Goal: Information Seeking & Learning: Learn about a topic

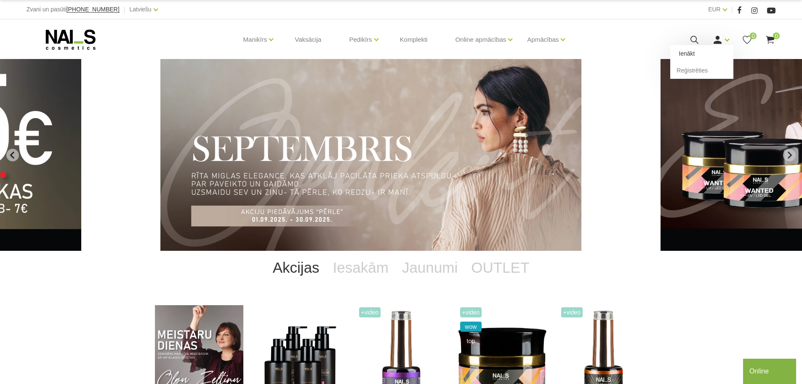
click at [688, 52] on link "Ienākt" at bounding box center [701, 53] width 63 height 17
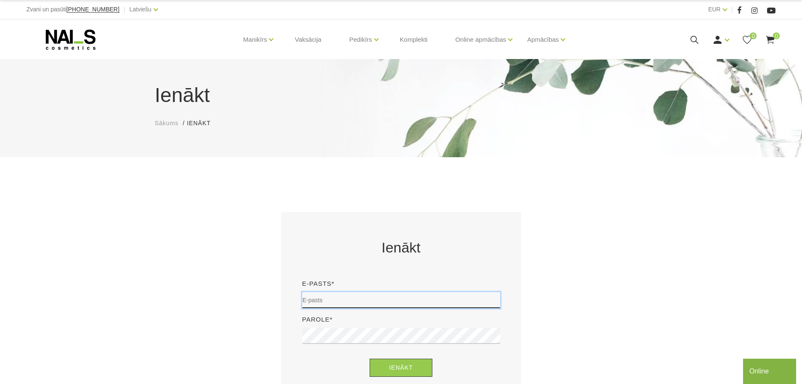
click at [311, 299] on input "email" at bounding box center [401, 300] width 198 height 16
type input "[EMAIL_ADDRESS][DOMAIN_NAME]"
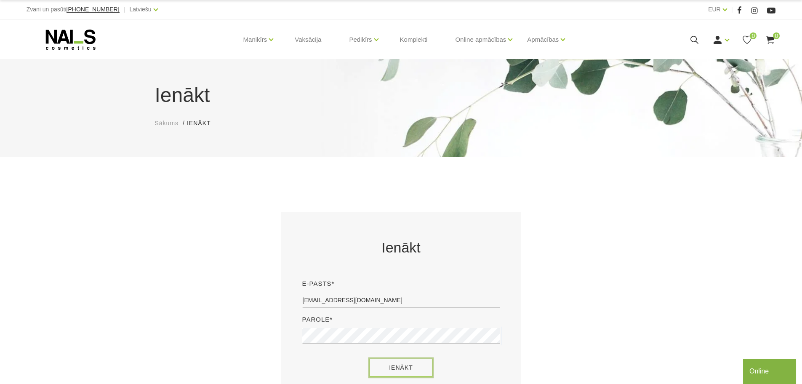
click at [405, 367] on button "Ienākt" at bounding box center [401, 367] width 63 height 18
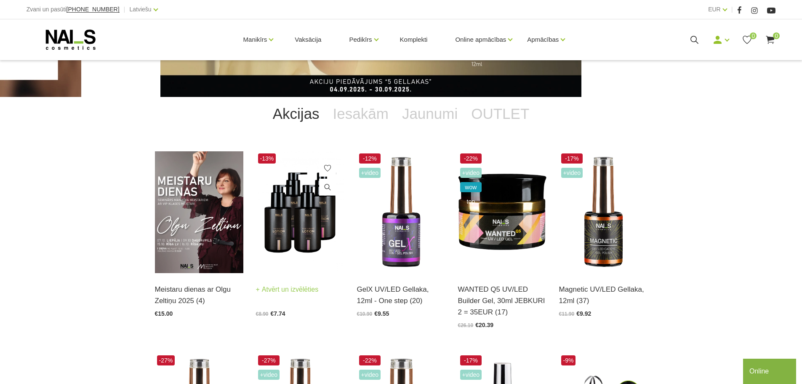
scroll to position [168, 0]
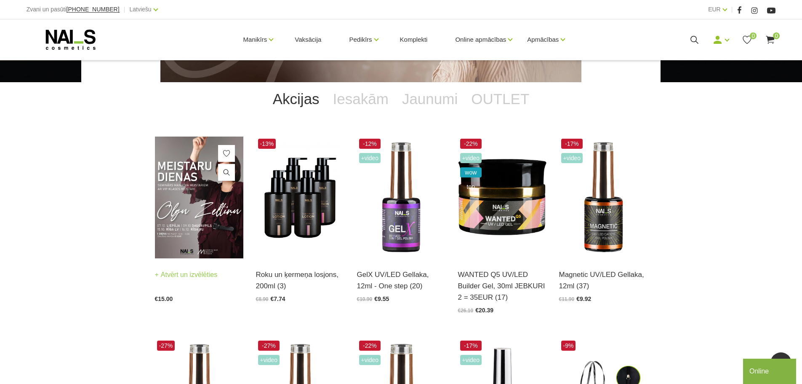
drag, startPoint x: 194, startPoint y: 274, endPoint x: 203, endPoint y: 281, distance: 11.1
click at [194, 274] on link "Atvērt un izvēlēties" at bounding box center [186, 275] width 63 height 12
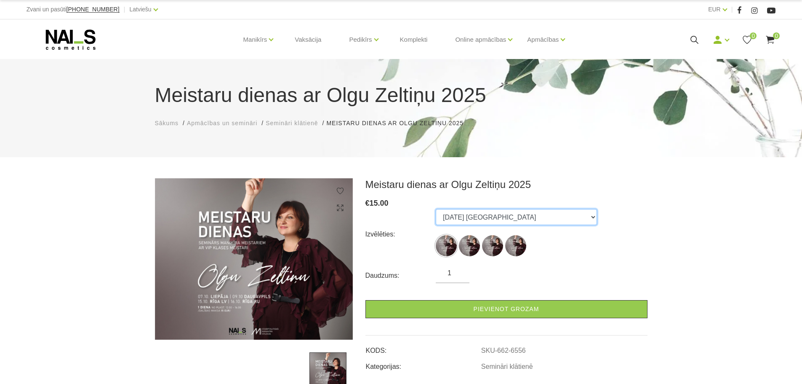
click at [540, 217] on select "07.10.25 Liepāja 09.10.25 Daugavpils 15.10.25 Rīga, latviešu valodā 16.10.25 Rī…" at bounding box center [516, 217] width 161 height 16
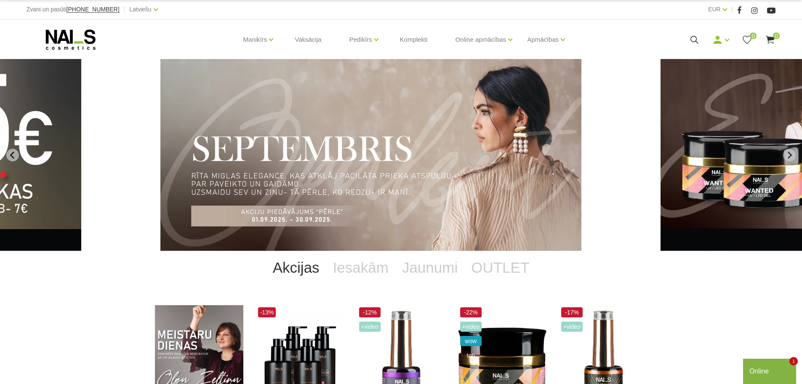
click at [343, 157] on img "3 of 13" at bounding box center [370, 155] width 421 height 192
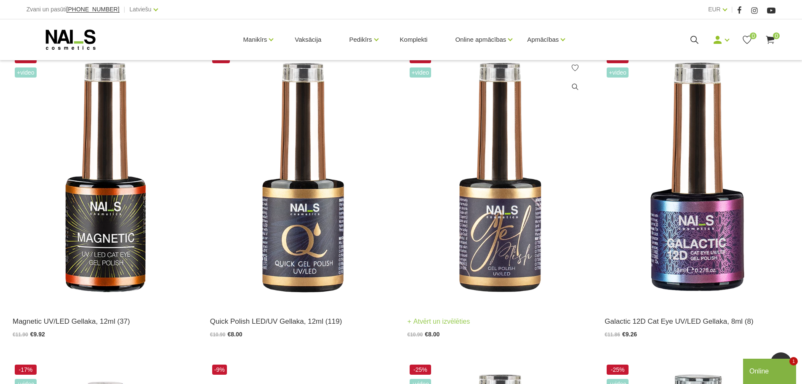
scroll to position [505, 0]
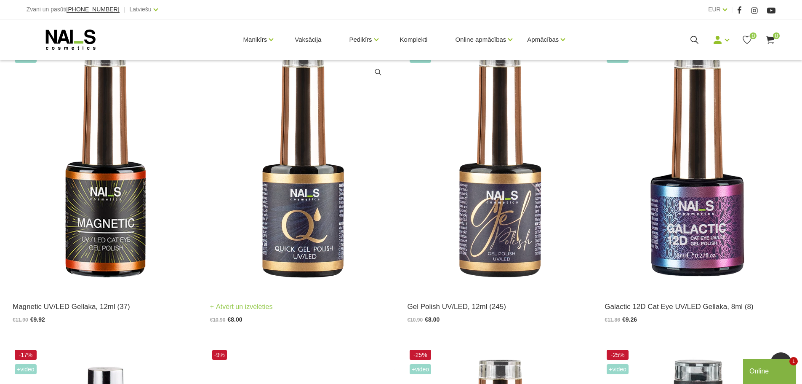
click at [305, 229] on img at bounding box center [302, 163] width 185 height 254
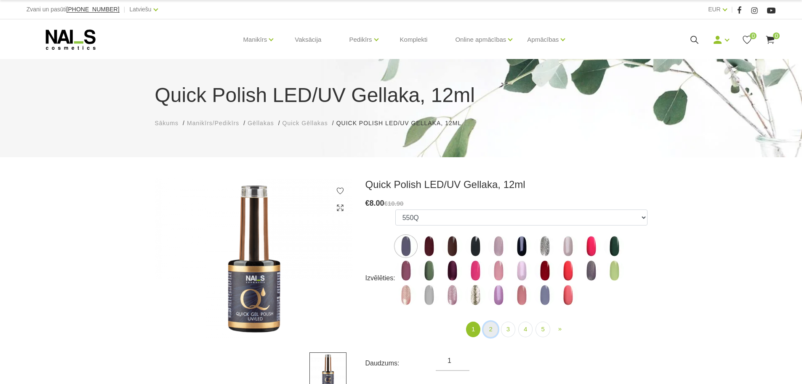
click at [490, 331] on link "2" at bounding box center [490, 329] width 14 height 16
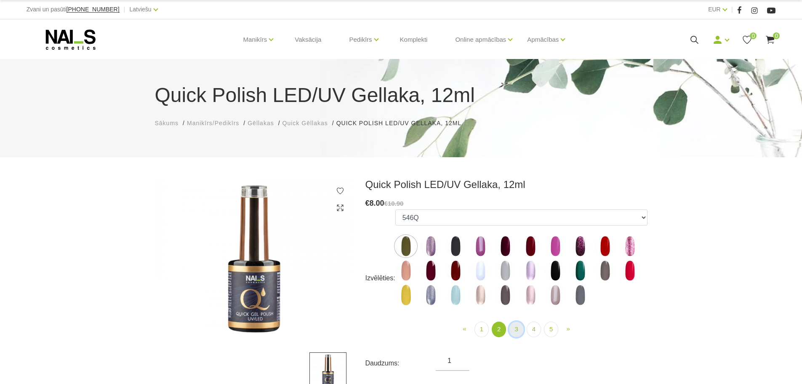
click at [517, 331] on link "3" at bounding box center [516, 329] width 14 height 16
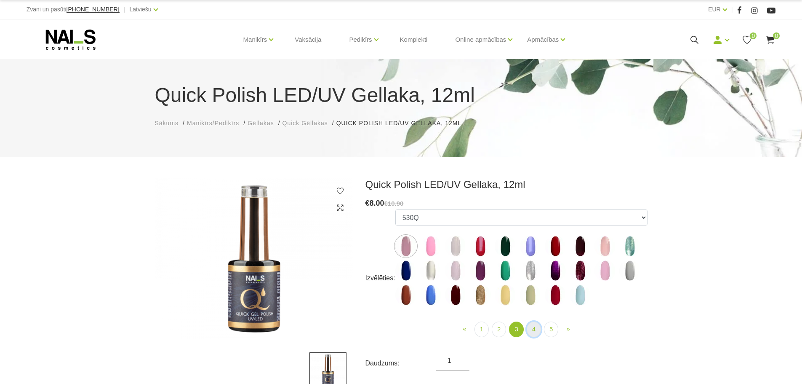
click at [534, 328] on link "4" at bounding box center [534, 329] width 14 height 16
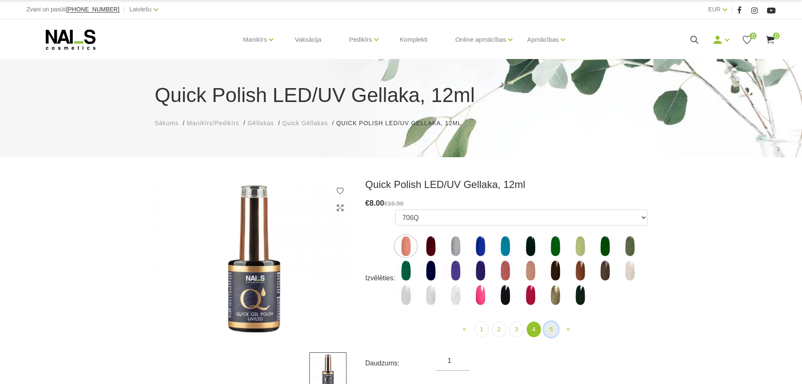
click at [551, 328] on link "5" at bounding box center [551, 329] width 14 height 16
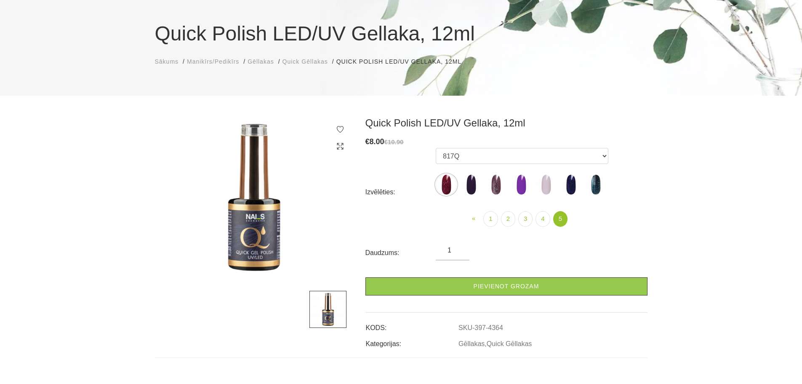
scroll to position [42, 0]
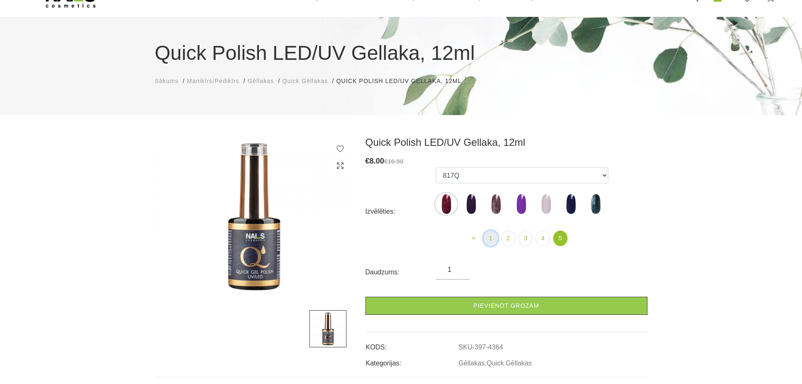
click at [496, 237] on link "1" at bounding box center [490, 238] width 14 height 16
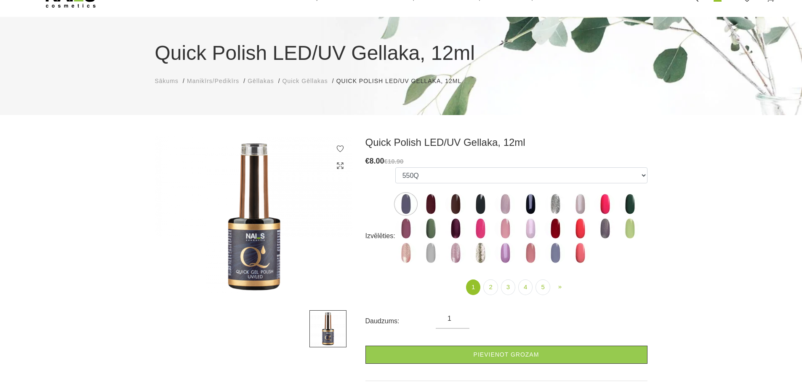
click at [554, 251] on img at bounding box center [555, 252] width 21 height 21
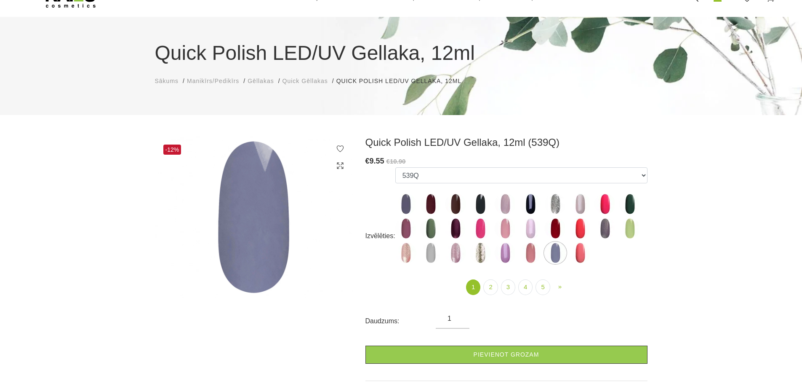
click at [504, 253] on img at bounding box center [505, 252] width 21 height 21
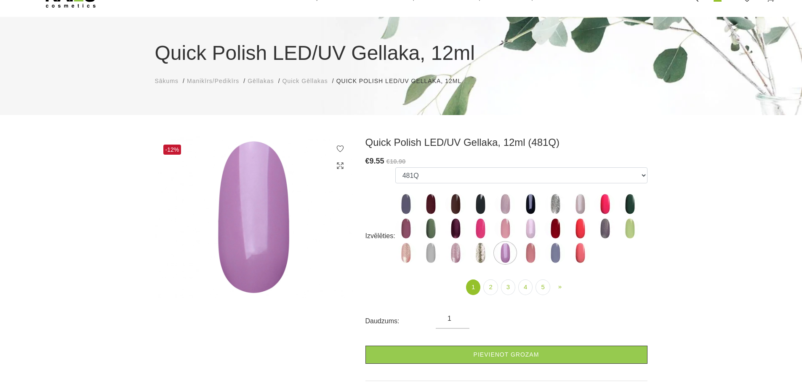
click at [530, 229] on img at bounding box center [530, 228] width 21 height 21
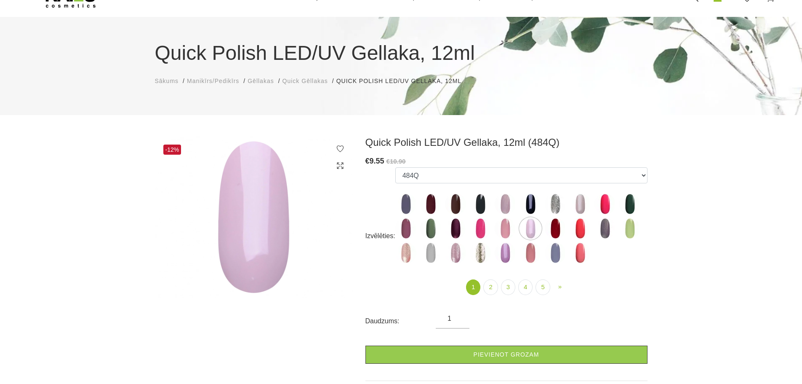
click at [556, 256] on img at bounding box center [555, 252] width 21 height 21
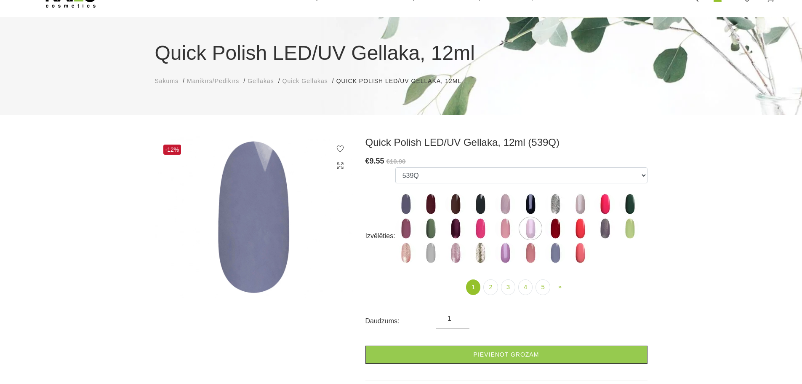
click at [605, 229] on img at bounding box center [605, 228] width 21 height 21
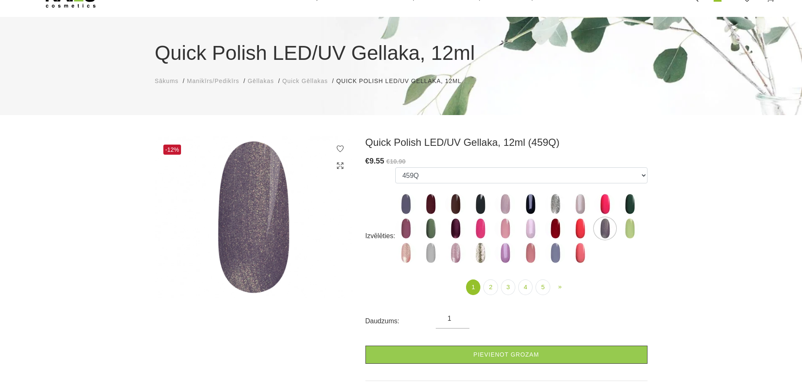
click at [629, 229] on img at bounding box center [629, 228] width 21 height 21
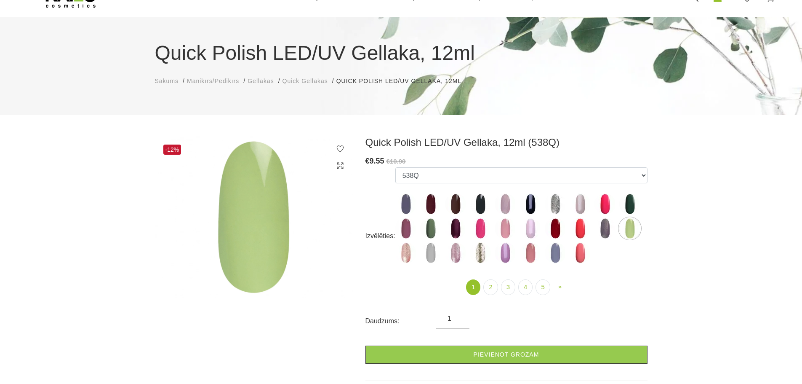
click at [631, 202] on img at bounding box center [629, 203] width 21 height 21
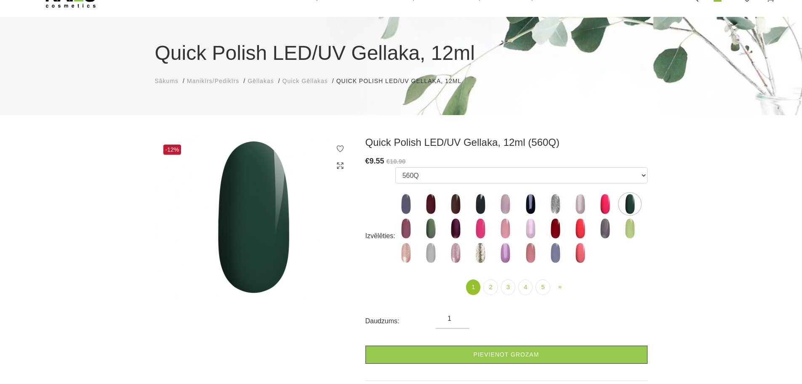
click at [431, 229] on img at bounding box center [430, 228] width 21 height 21
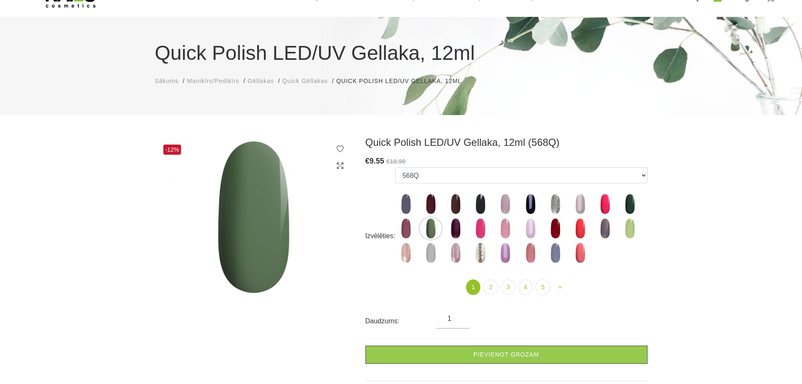
click at [454, 253] on img at bounding box center [455, 252] width 21 height 21
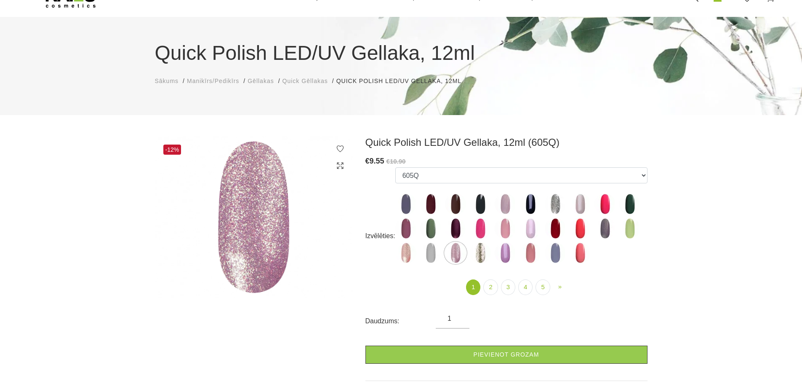
click at [405, 253] on img at bounding box center [405, 252] width 21 height 21
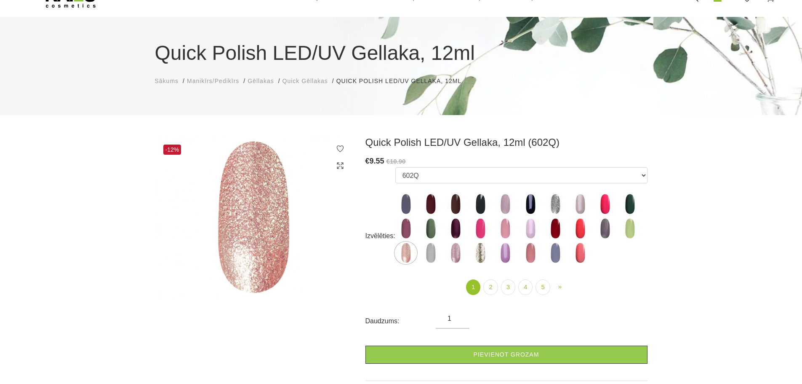
click at [405, 227] on img at bounding box center [405, 228] width 21 height 21
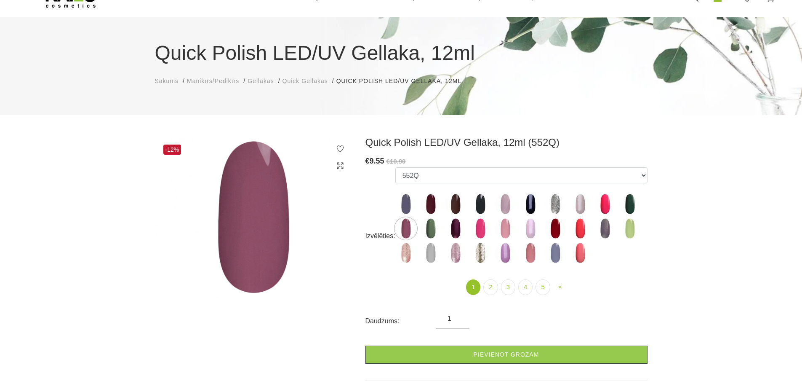
click at [479, 229] on img at bounding box center [480, 228] width 21 height 21
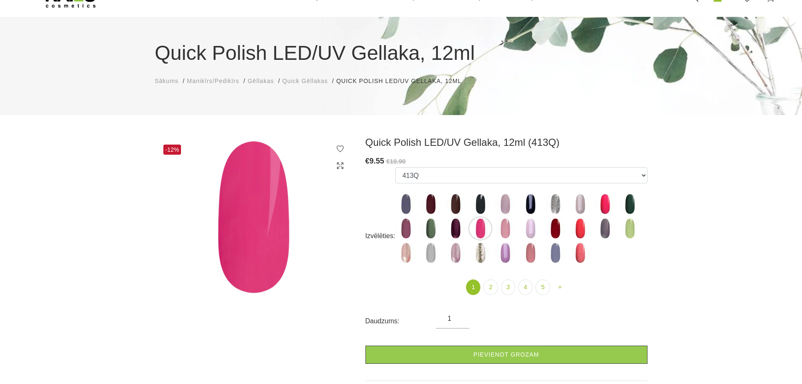
click at [506, 229] on img at bounding box center [505, 228] width 21 height 21
select select "4341"
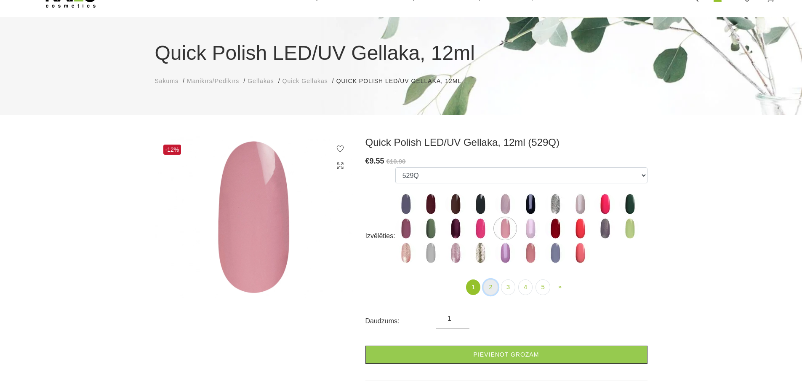
click at [490, 286] on link "2" at bounding box center [490, 287] width 14 height 16
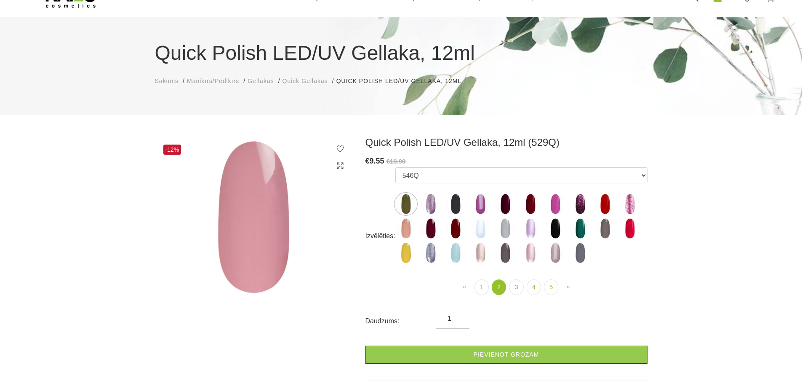
click at [456, 227] on img at bounding box center [455, 228] width 21 height 21
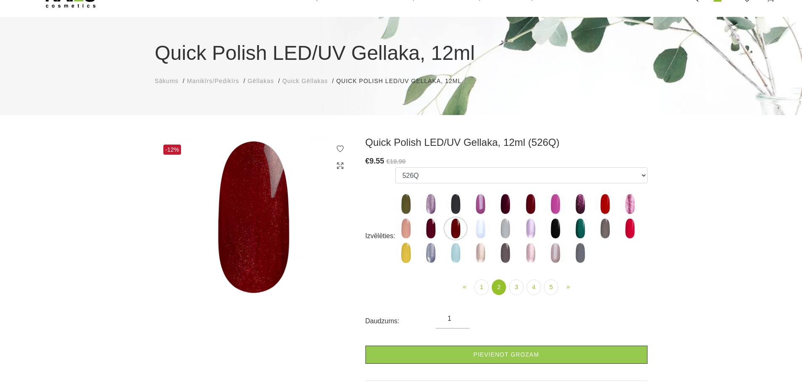
click at [431, 230] on img at bounding box center [430, 228] width 21 height 21
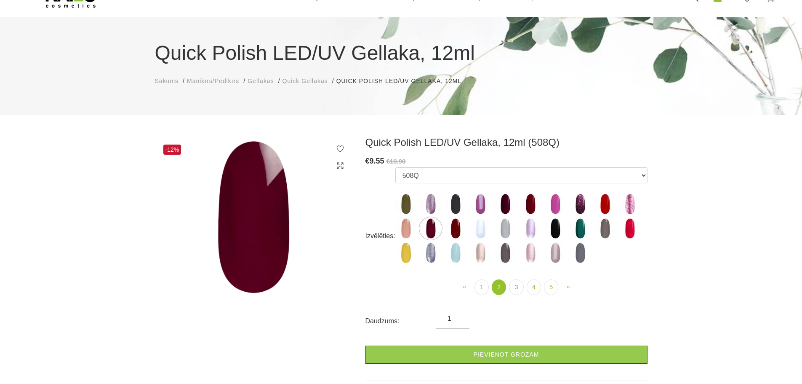
click at [480, 203] on img at bounding box center [480, 203] width 21 height 21
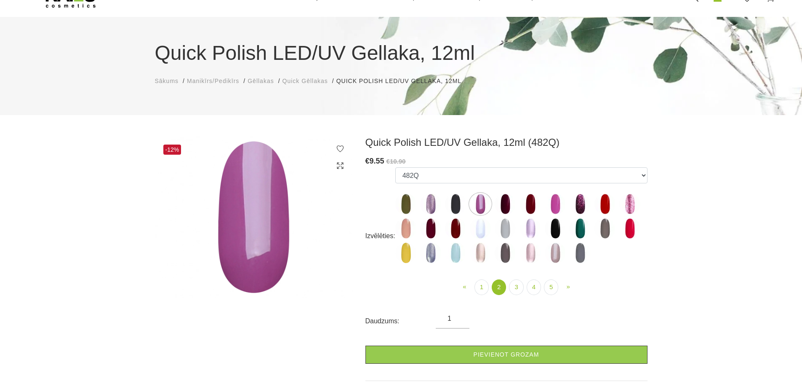
click at [554, 204] on img at bounding box center [555, 203] width 21 height 21
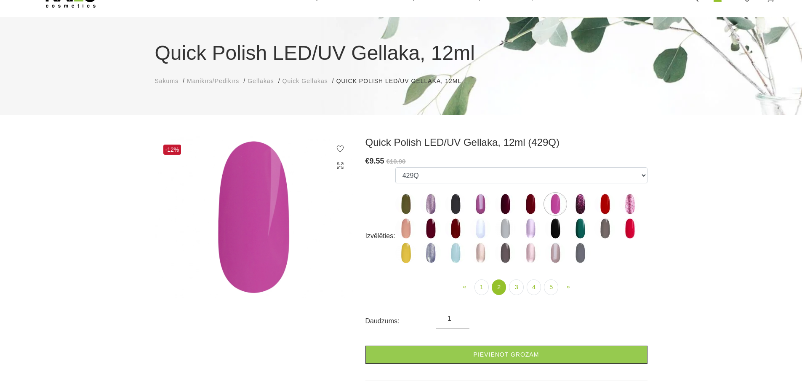
click at [630, 201] on img at bounding box center [629, 203] width 21 height 21
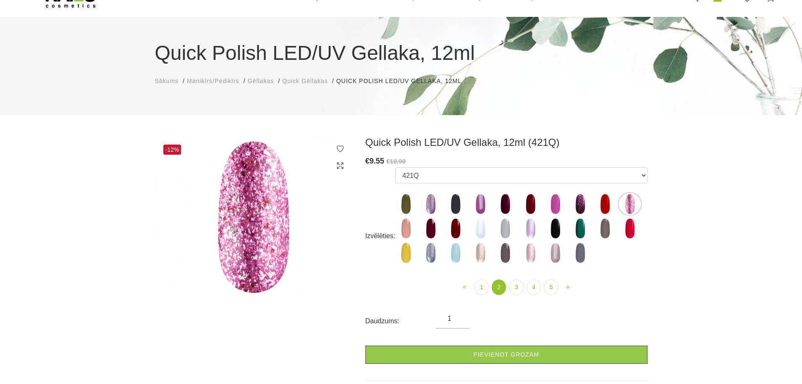
click at [554, 254] on img at bounding box center [555, 252] width 21 height 21
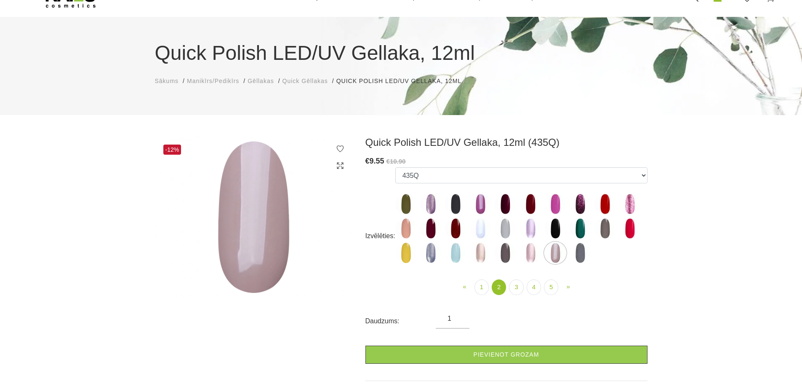
click at [530, 254] on img at bounding box center [530, 252] width 21 height 21
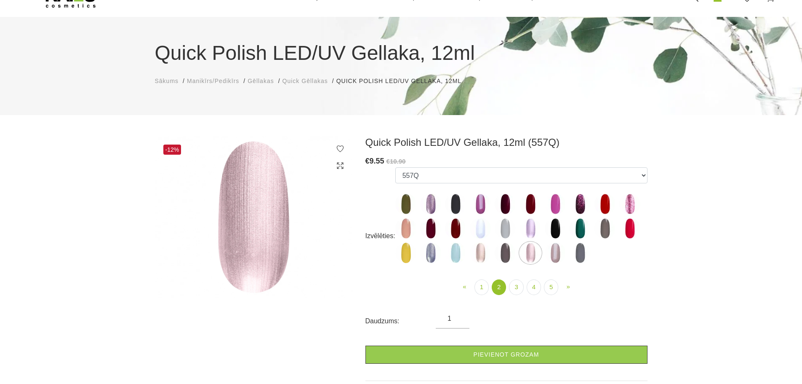
click at [480, 254] on img at bounding box center [480, 252] width 21 height 21
select select "4408"
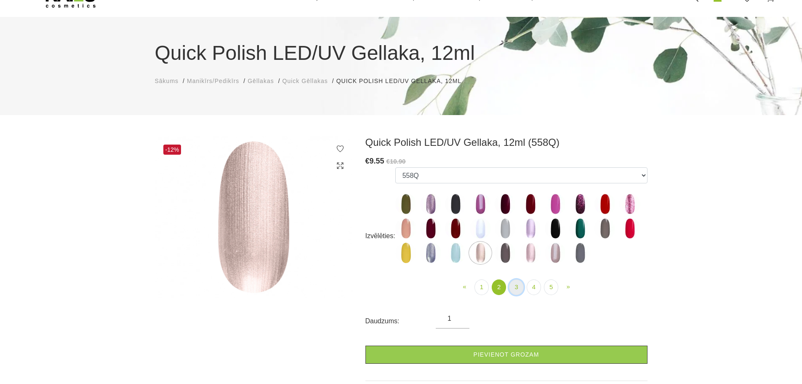
click at [517, 285] on link "3" at bounding box center [516, 287] width 14 height 16
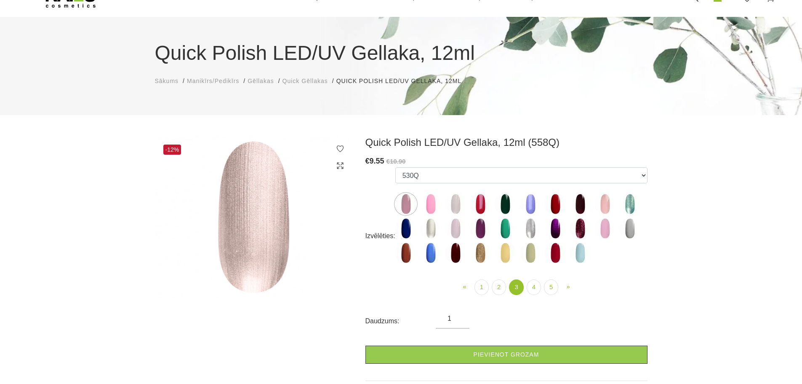
click at [629, 206] on img at bounding box center [629, 203] width 21 height 21
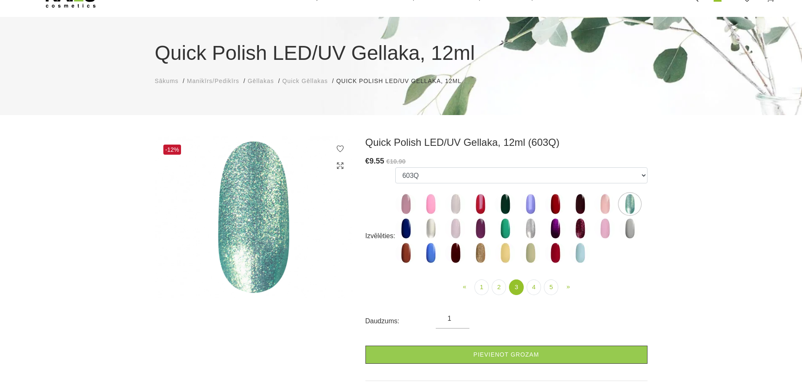
click at [580, 227] on img at bounding box center [580, 228] width 21 height 21
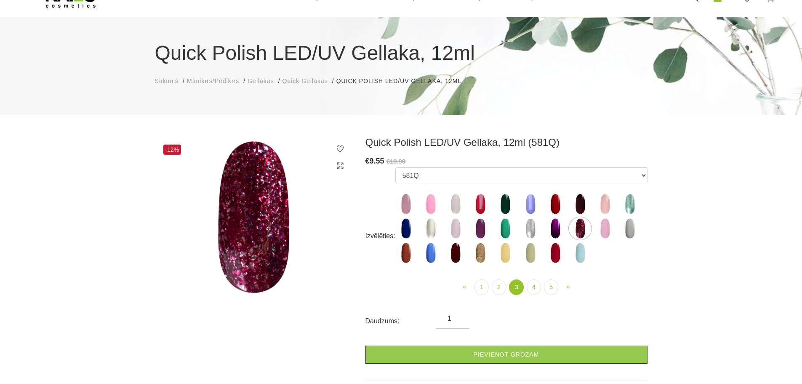
click at [479, 254] on img at bounding box center [480, 252] width 21 height 21
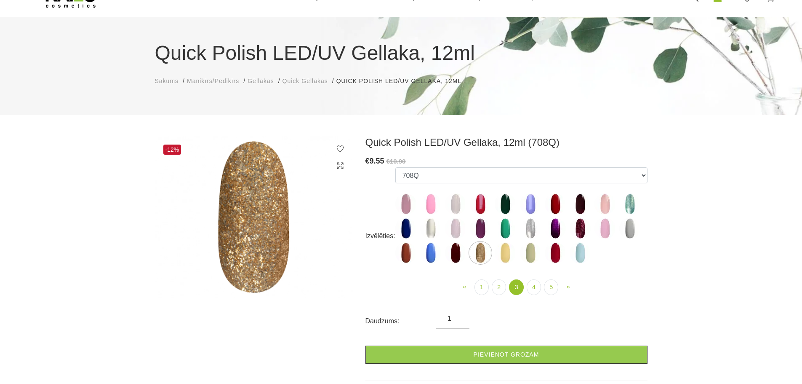
click at [554, 227] on img at bounding box center [555, 228] width 21 height 21
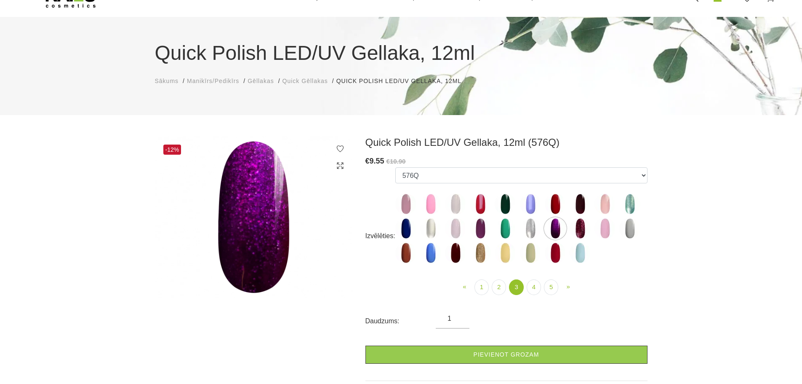
click at [506, 253] on img at bounding box center [505, 252] width 21 height 21
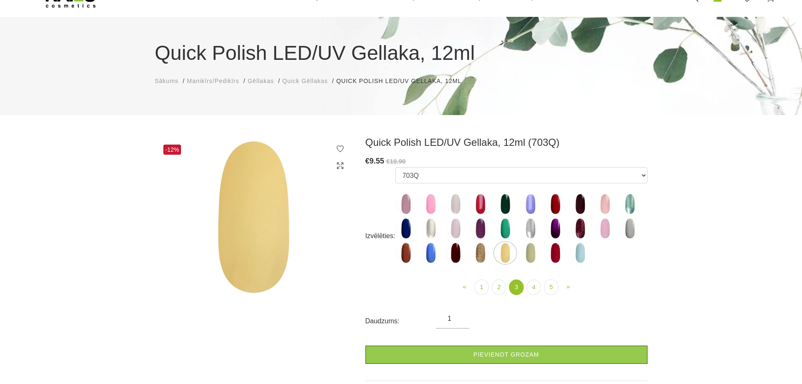
click at [531, 253] on img at bounding box center [530, 252] width 21 height 21
select select "5194"
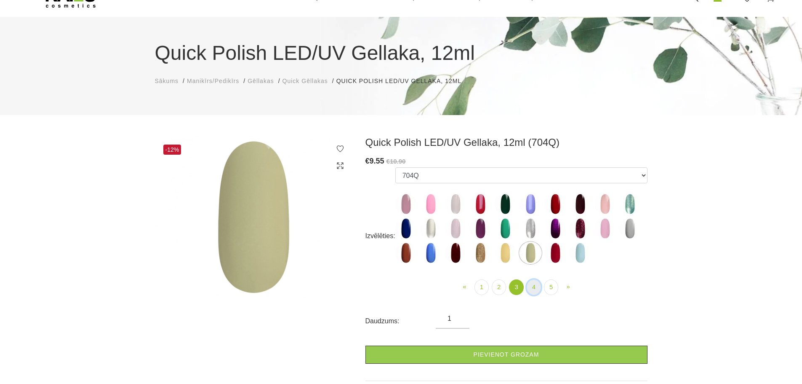
click at [533, 287] on link "4" at bounding box center [534, 287] width 14 height 16
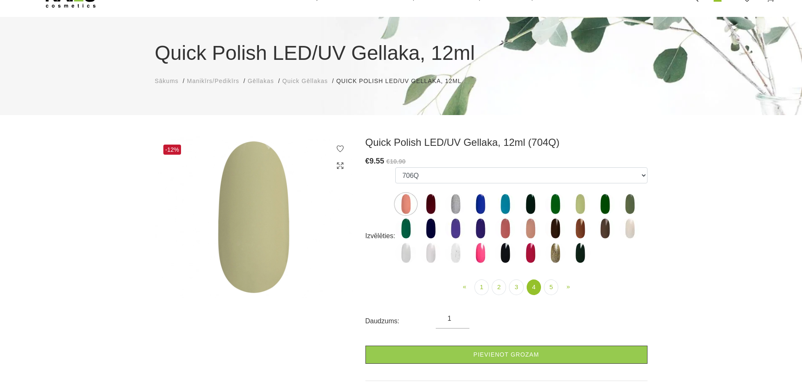
click at [405, 202] on img at bounding box center [405, 203] width 21 height 21
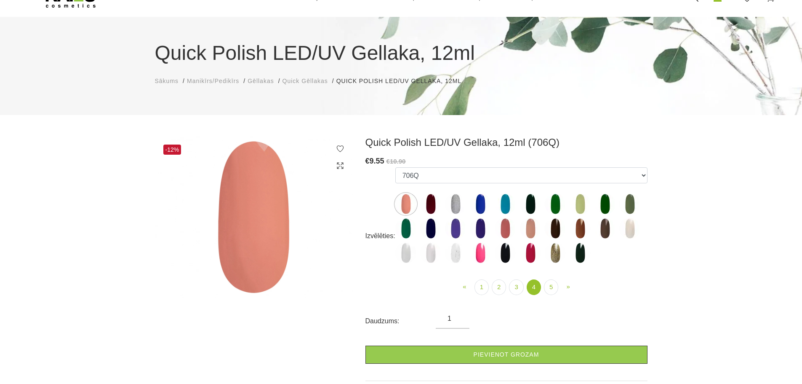
click at [504, 228] on img at bounding box center [505, 228] width 21 height 21
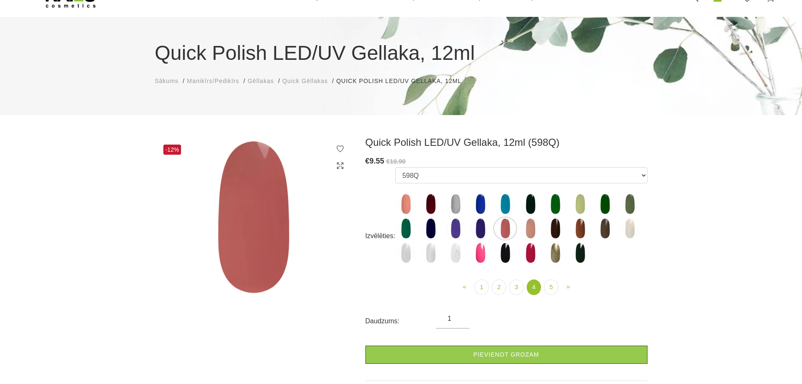
click at [531, 229] on img at bounding box center [530, 228] width 21 height 21
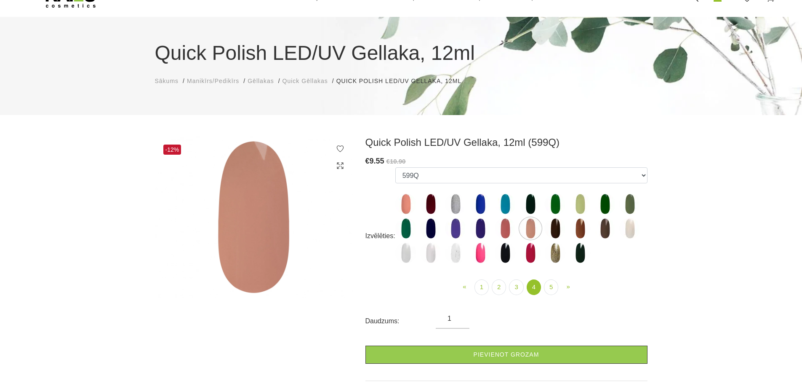
click at [578, 228] on img at bounding box center [580, 228] width 21 height 21
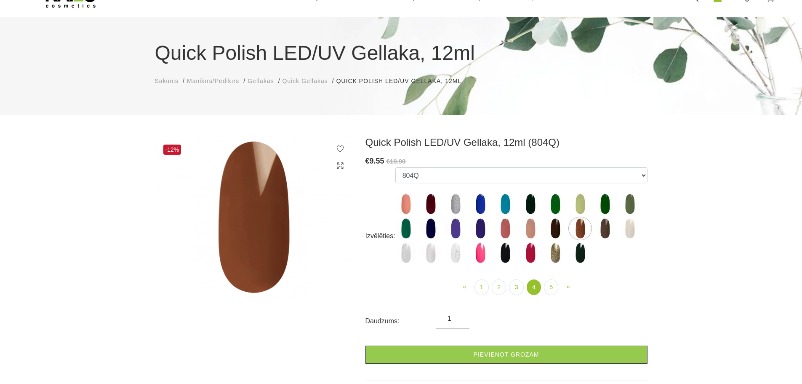
click at [532, 253] on img at bounding box center [530, 252] width 21 height 21
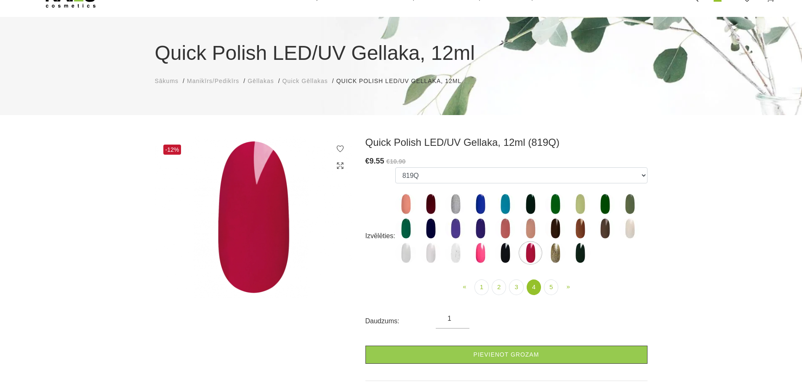
click at [557, 251] on img at bounding box center [555, 252] width 21 height 21
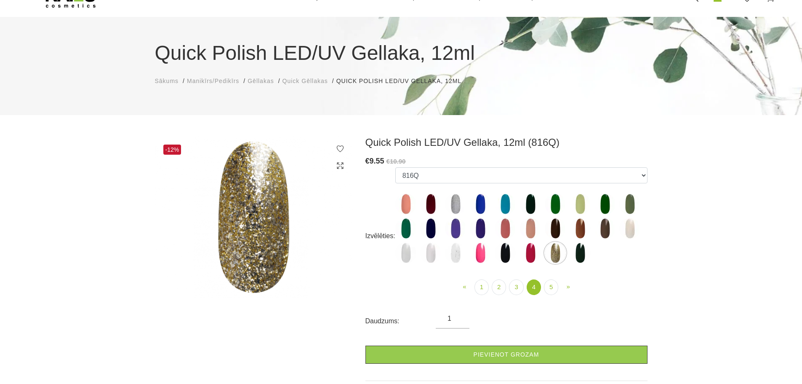
click at [455, 203] on img at bounding box center [455, 203] width 21 height 21
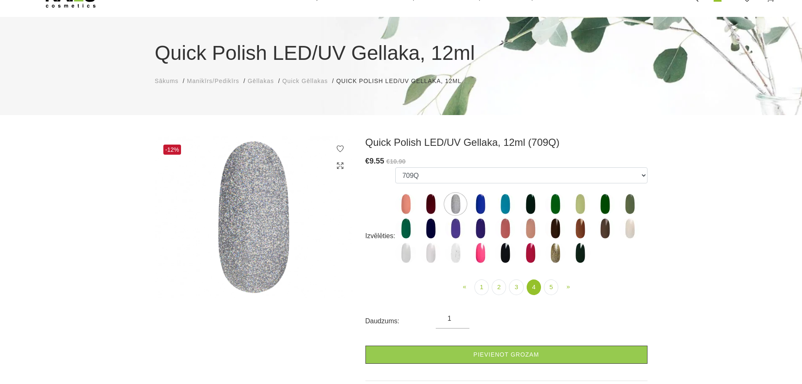
click at [457, 254] on img at bounding box center [455, 252] width 21 height 21
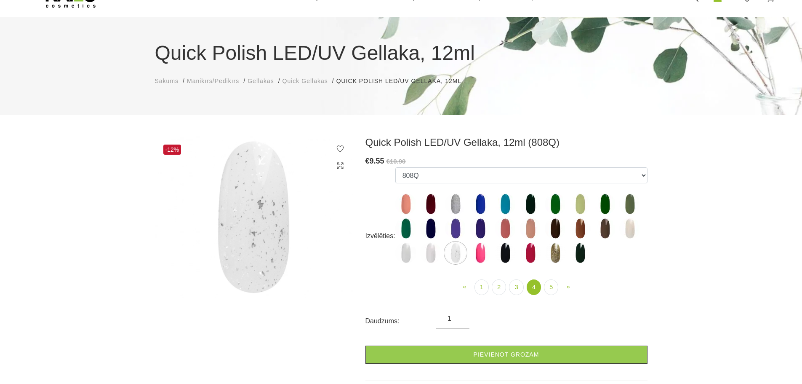
click at [428, 253] on img at bounding box center [430, 252] width 21 height 21
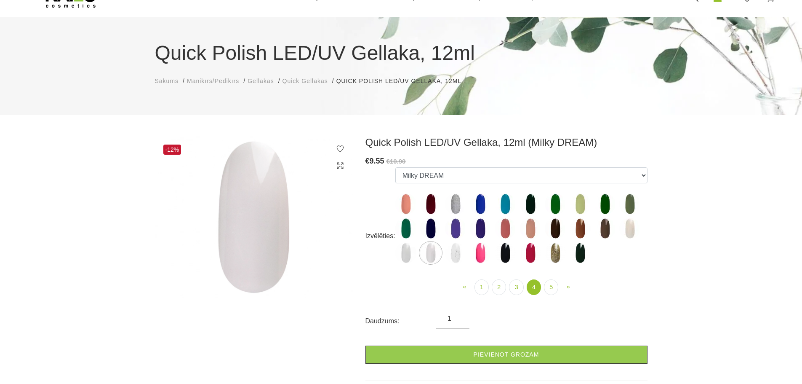
click at [405, 254] on img at bounding box center [405, 252] width 21 height 21
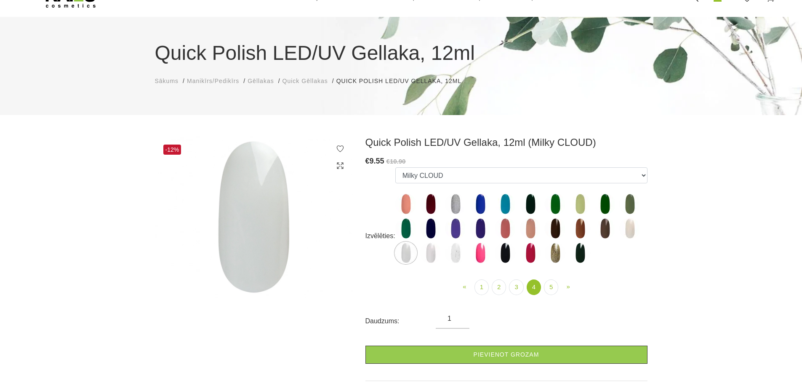
click at [628, 228] on img at bounding box center [629, 228] width 21 height 21
select select "5801"
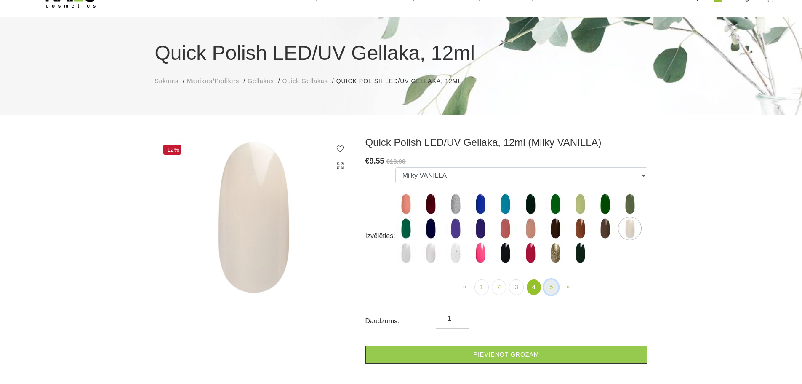
click at [551, 286] on link "5" at bounding box center [551, 287] width 14 height 16
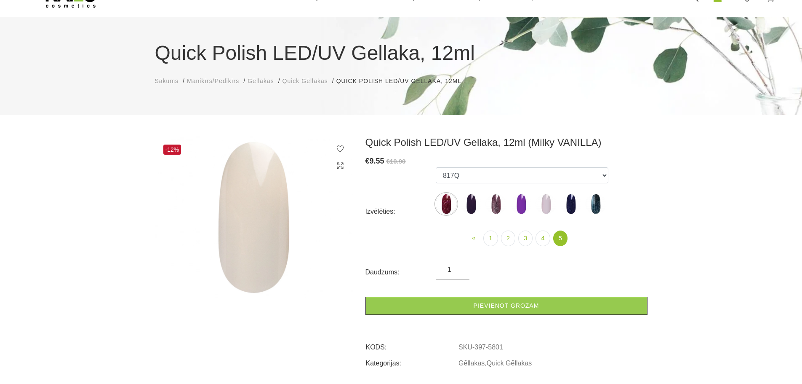
click at [448, 206] on img at bounding box center [446, 203] width 21 height 21
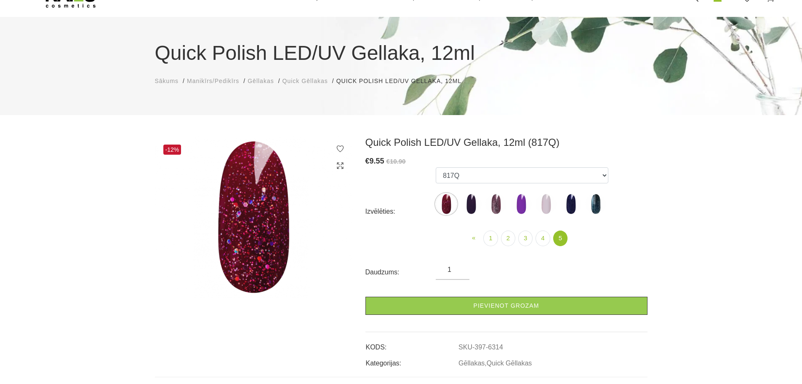
click at [471, 203] on img at bounding box center [471, 203] width 21 height 21
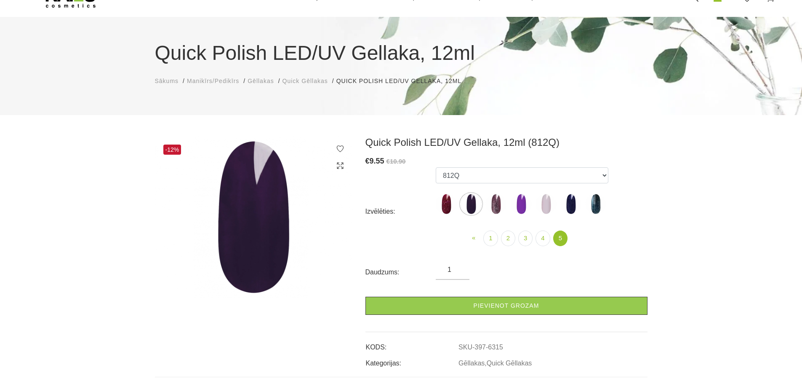
click at [498, 201] on img at bounding box center [495, 203] width 21 height 21
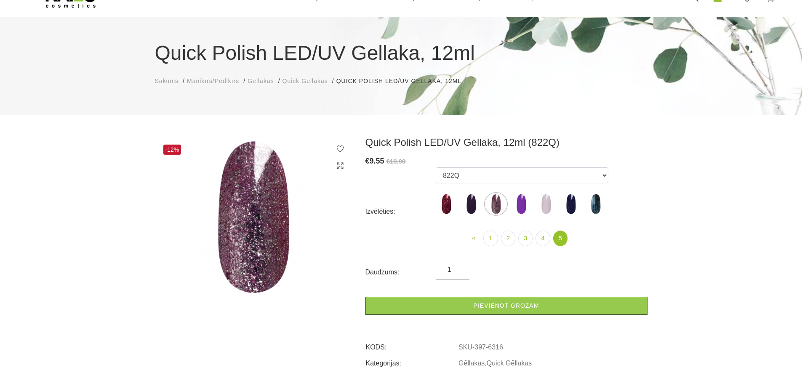
click at [523, 205] on img at bounding box center [521, 203] width 21 height 21
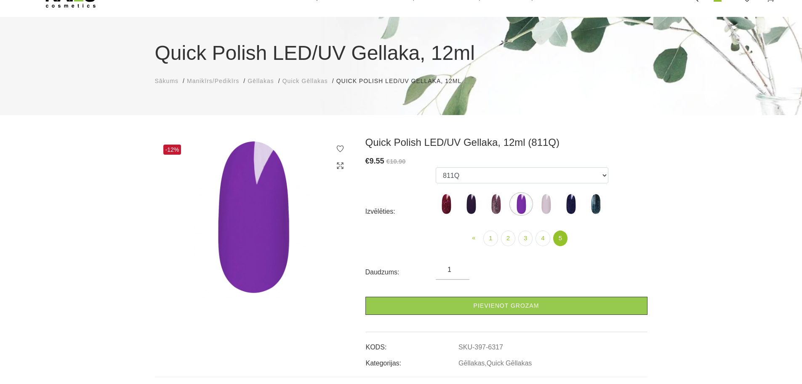
click at [546, 204] on img at bounding box center [546, 203] width 21 height 21
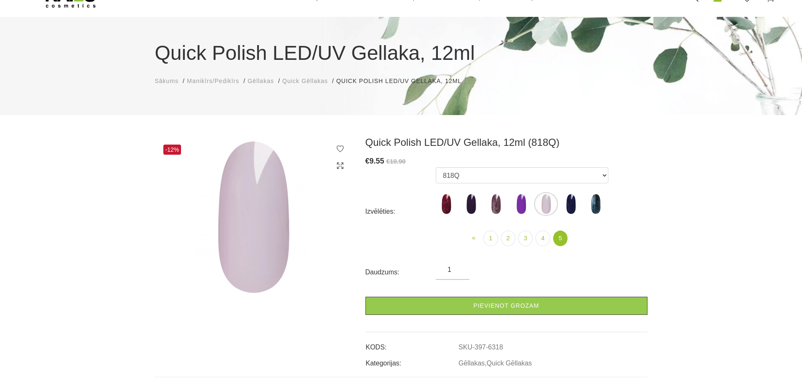
click at [572, 204] on img at bounding box center [570, 203] width 21 height 21
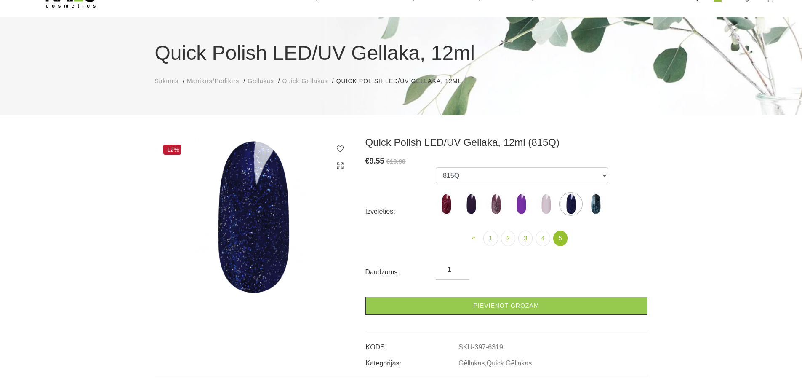
click at [595, 205] on img at bounding box center [595, 203] width 21 height 21
select select "6327"
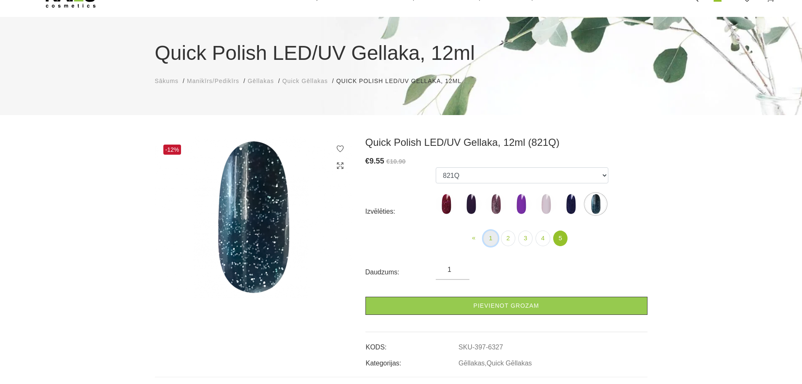
click at [491, 237] on link "1" at bounding box center [490, 238] width 14 height 16
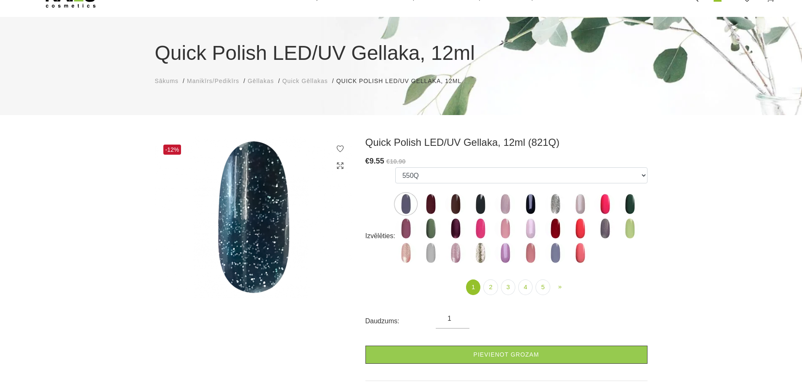
click at [630, 227] on img at bounding box center [629, 228] width 21 height 21
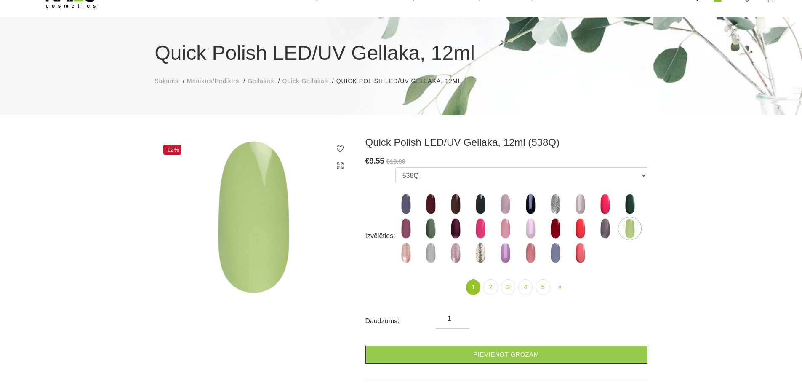
click at [631, 203] on img at bounding box center [629, 203] width 21 height 21
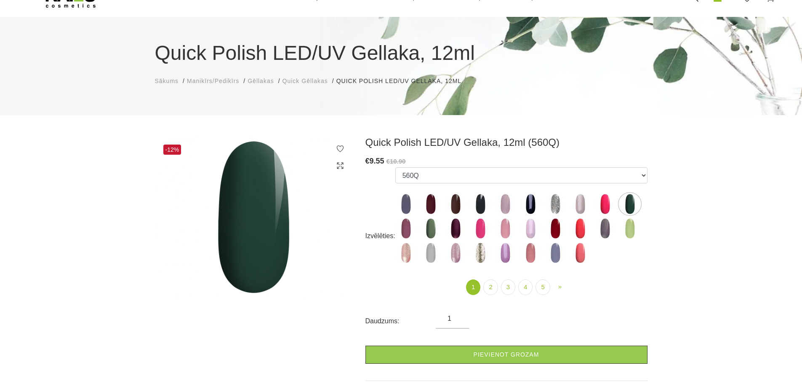
click at [629, 228] on img at bounding box center [629, 228] width 21 height 21
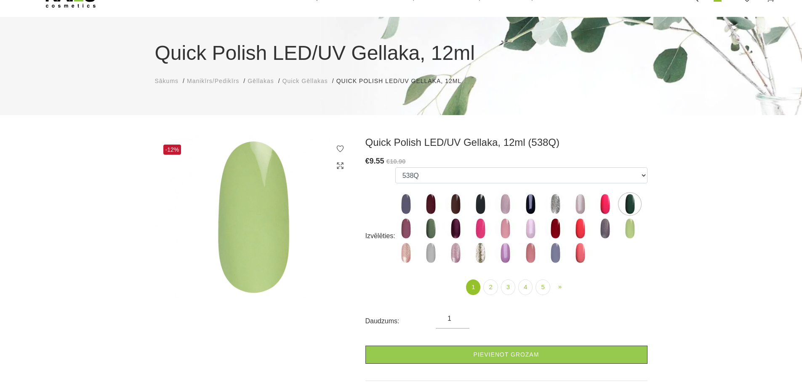
click at [430, 229] on img at bounding box center [430, 228] width 21 height 21
select select "4336"
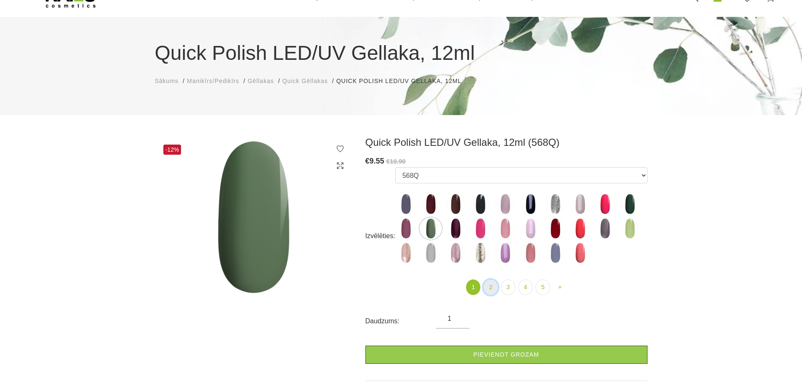
click at [491, 285] on link "2" at bounding box center [490, 287] width 14 height 16
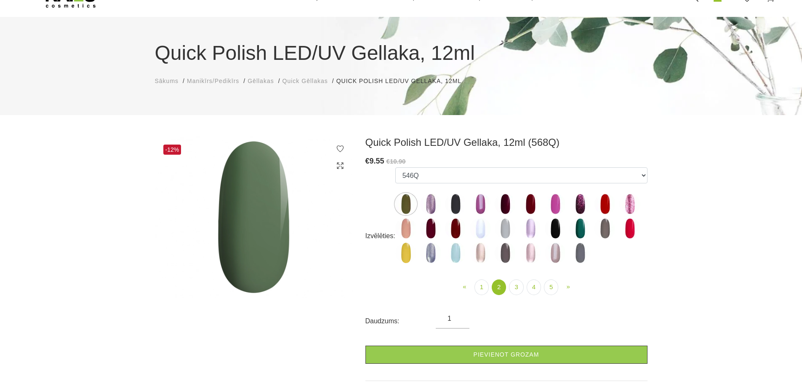
click at [407, 204] on img at bounding box center [405, 203] width 21 height 21
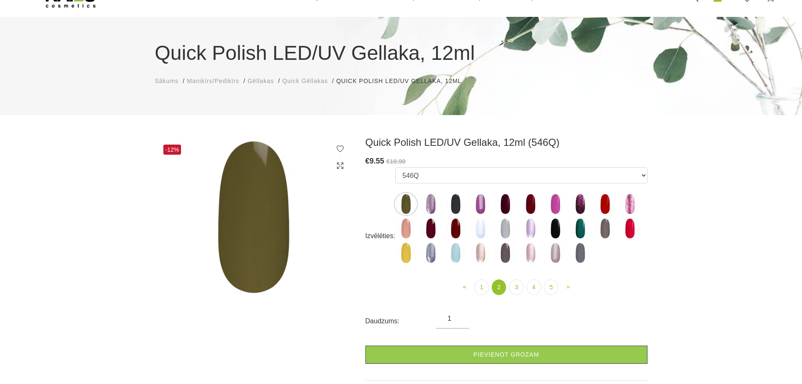
click at [580, 227] on img at bounding box center [580, 228] width 21 height 21
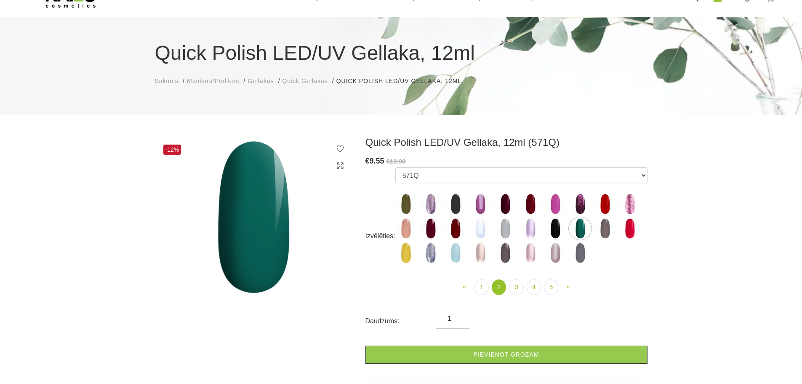
click at [480, 228] on img at bounding box center [480, 228] width 21 height 21
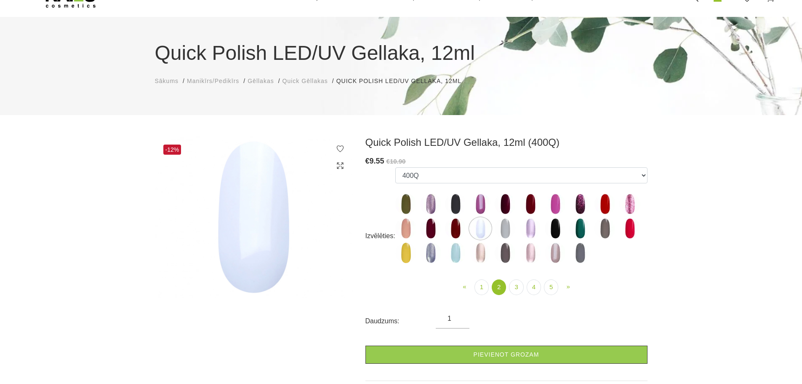
click at [431, 250] on img at bounding box center [430, 252] width 21 height 21
select select "4406"
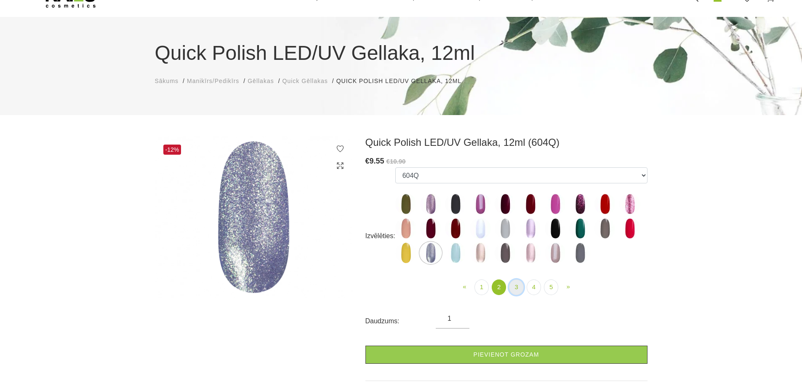
click at [519, 284] on link "3" at bounding box center [516, 287] width 14 height 16
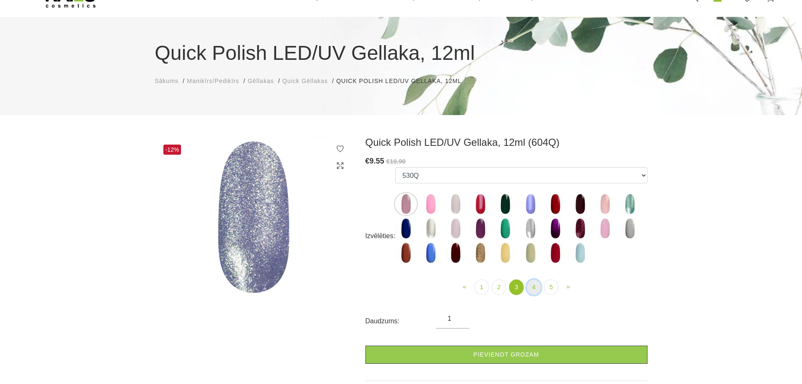
click at [535, 285] on link "4" at bounding box center [534, 287] width 14 height 16
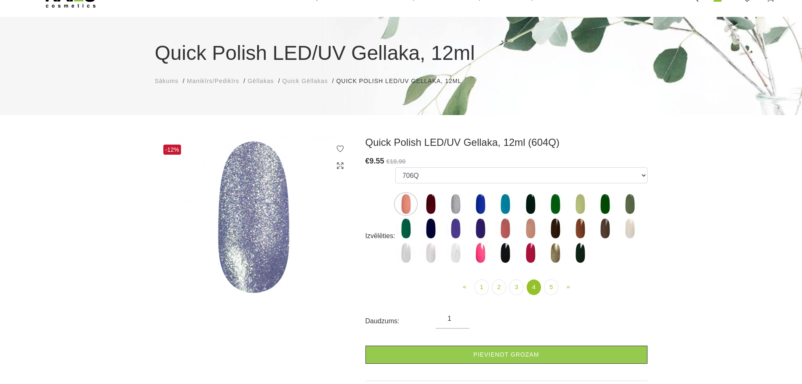
click at [406, 254] on img at bounding box center [405, 252] width 21 height 21
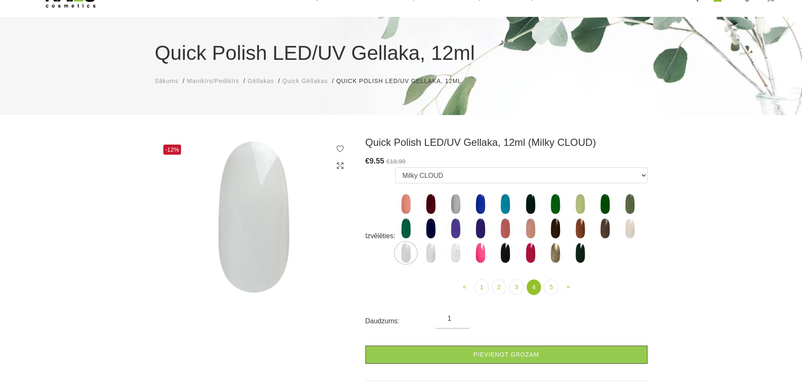
click at [431, 256] on img at bounding box center [430, 252] width 21 height 21
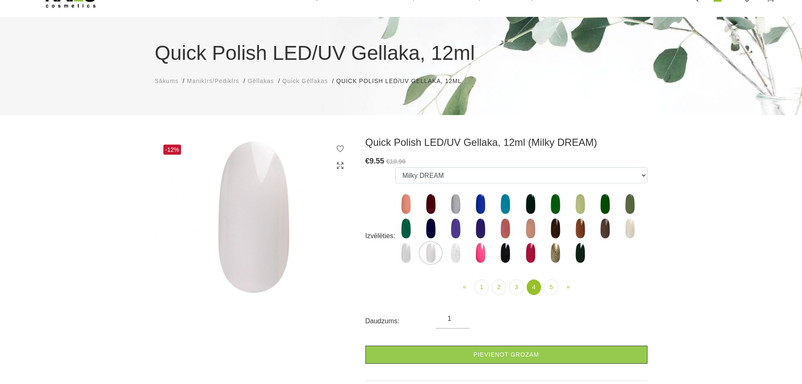
click at [404, 253] on img at bounding box center [405, 252] width 21 height 21
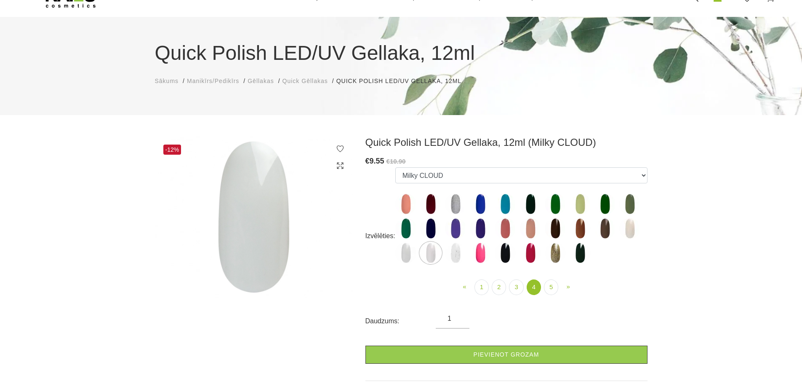
click at [631, 227] on img at bounding box center [629, 228] width 21 height 21
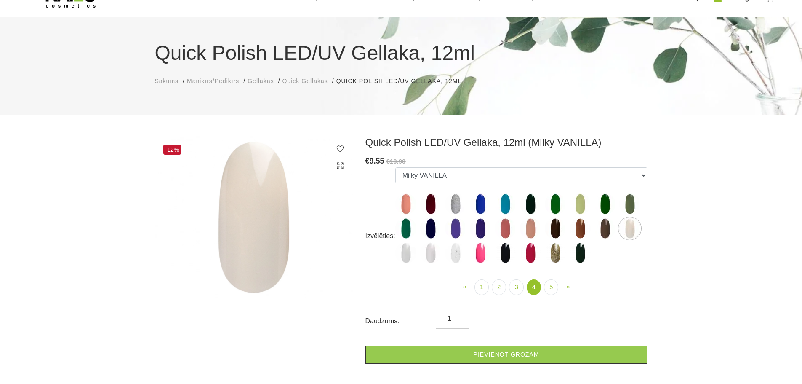
click at [405, 250] on img at bounding box center [405, 252] width 21 height 21
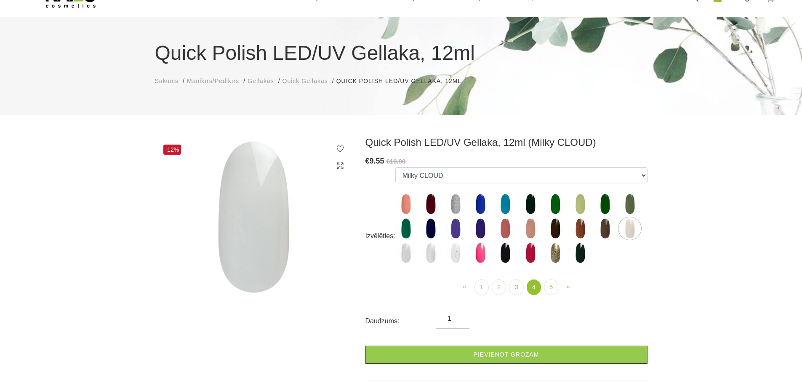
click at [431, 253] on img at bounding box center [430, 252] width 21 height 21
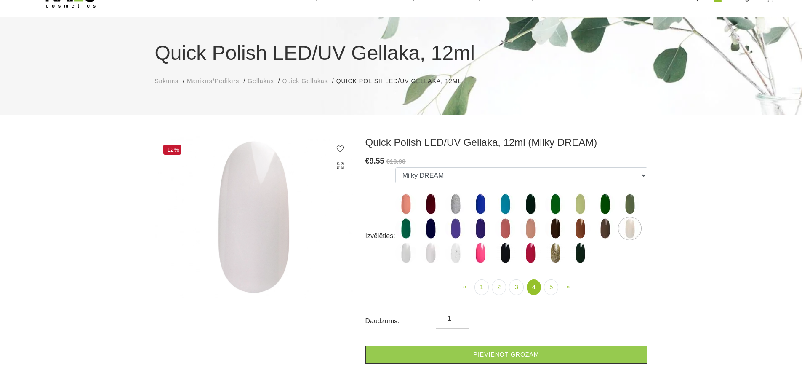
click at [456, 256] on img at bounding box center [455, 252] width 21 height 21
select select "5838"
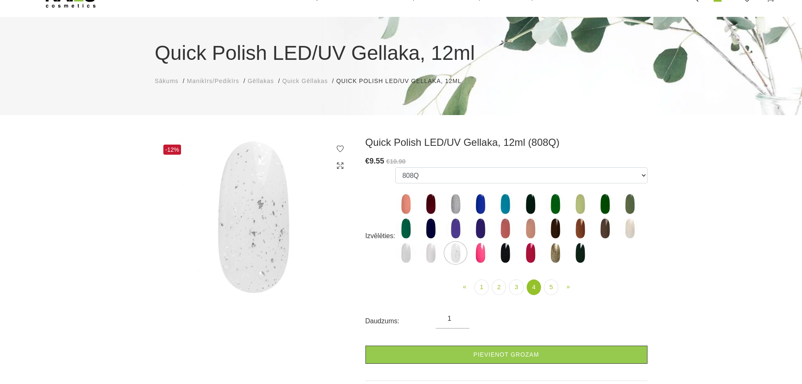
click at [260, 224] on img at bounding box center [254, 217] width 198 height 162
click at [552, 285] on link "5" at bounding box center [551, 287] width 14 height 16
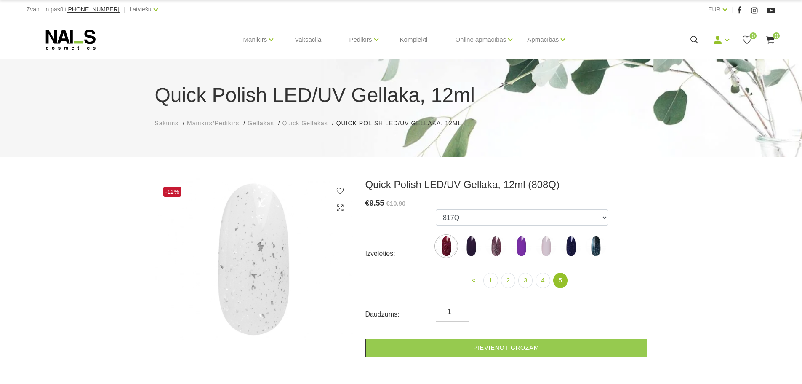
scroll to position [42, 0]
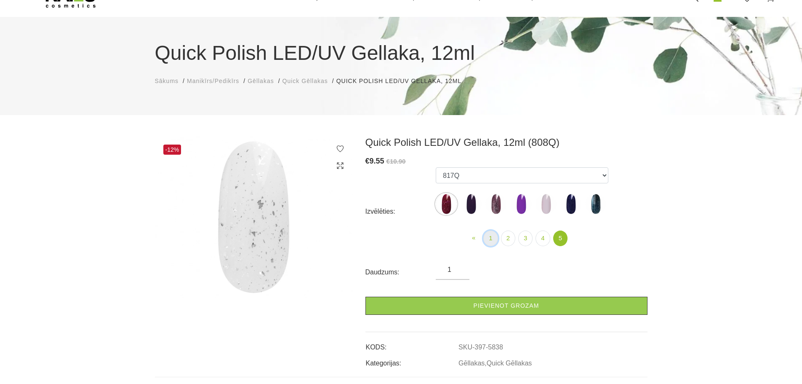
click at [488, 239] on link "1" at bounding box center [490, 238] width 14 height 16
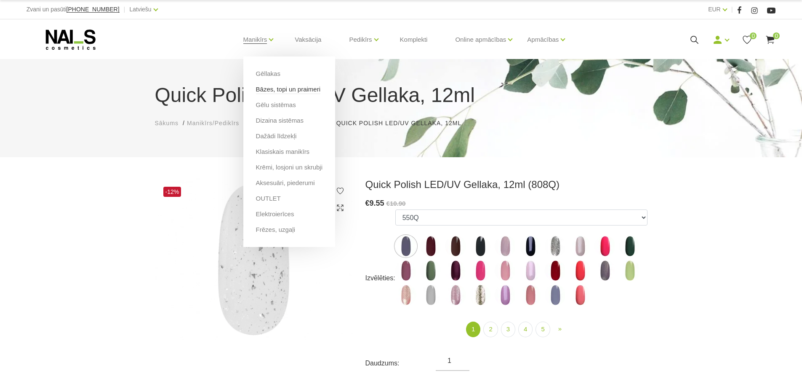
click at [267, 89] on link "Bāzes, topi un praimeri" at bounding box center [288, 89] width 64 height 9
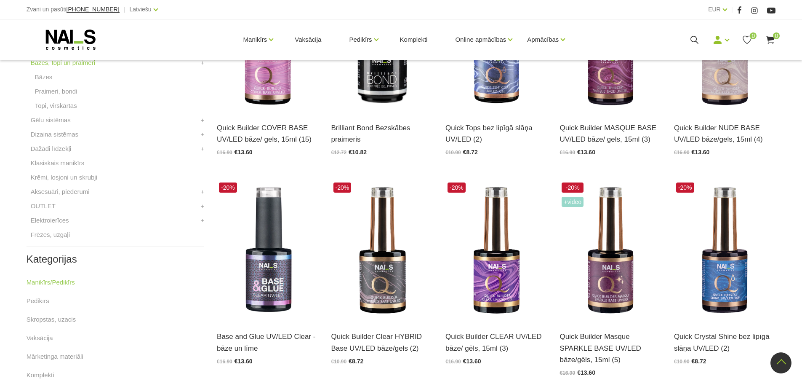
scroll to position [295, 0]
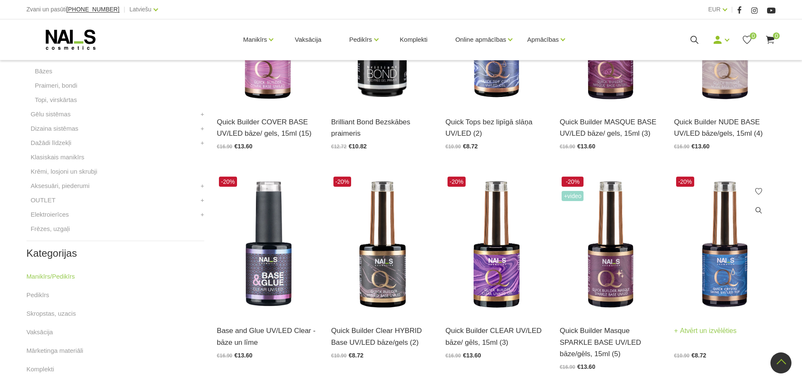
click at [720, 272] on img at bounding box center [724, 244] width 101 height 140
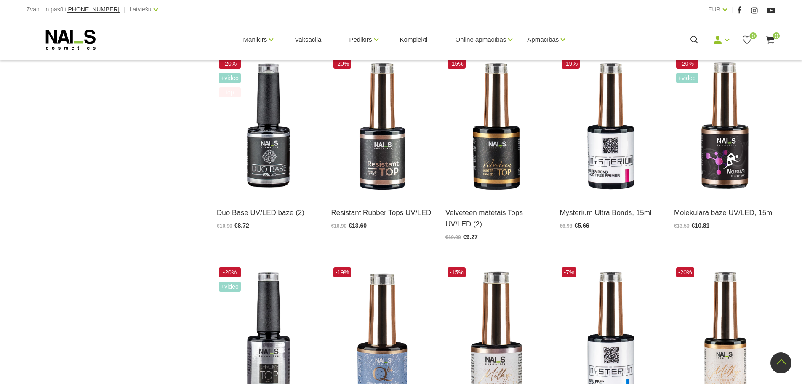
scroll to position [635, 0]
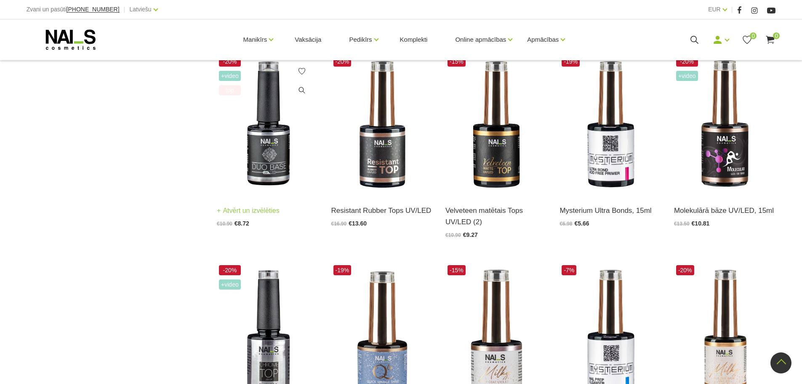
click at [268, 168] on img at bounding box center [267, 124] width 101 height 140
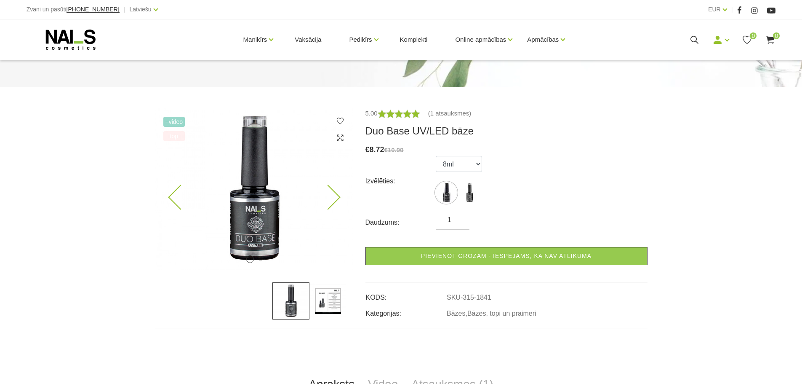
scroll to position [42, 0]
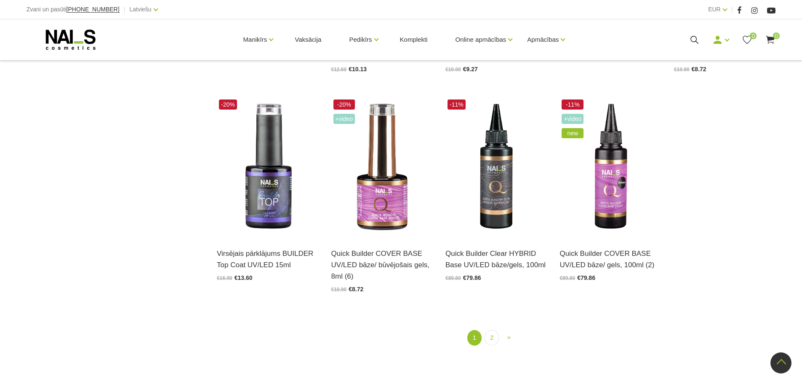
scroll to position [1014, 0]
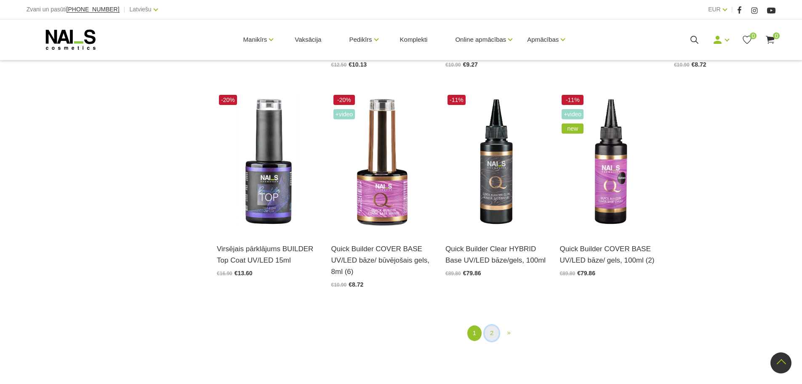
click at [492, 332] on link "2" at bounding box center [492, 333] width 14 height 16
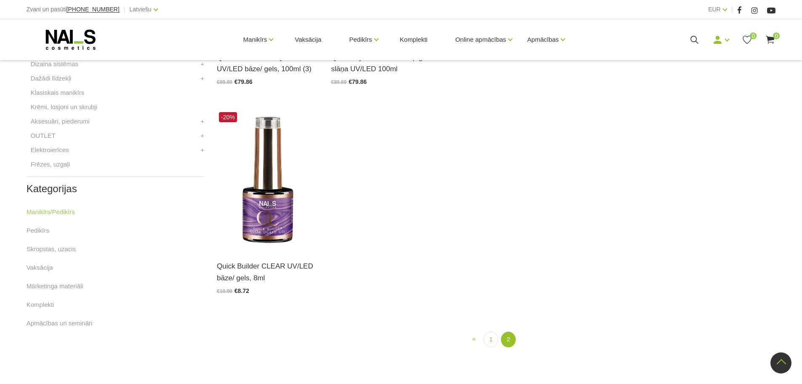
scroll to position [383, 0]
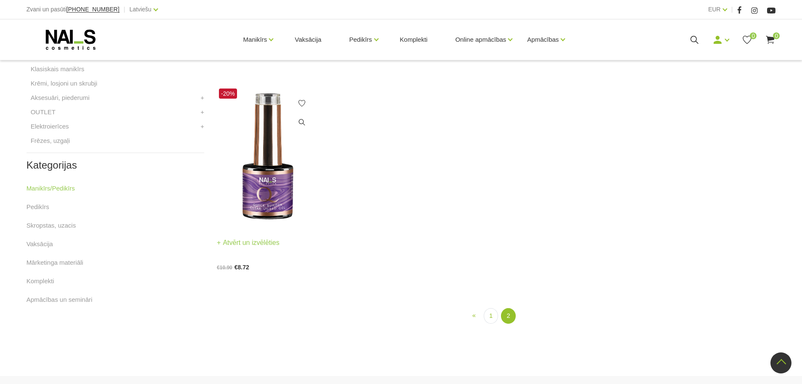
click at [261, 243] on link "Atvērt un izvēlēties" at bounding box center [248, 243] width 63 height 12
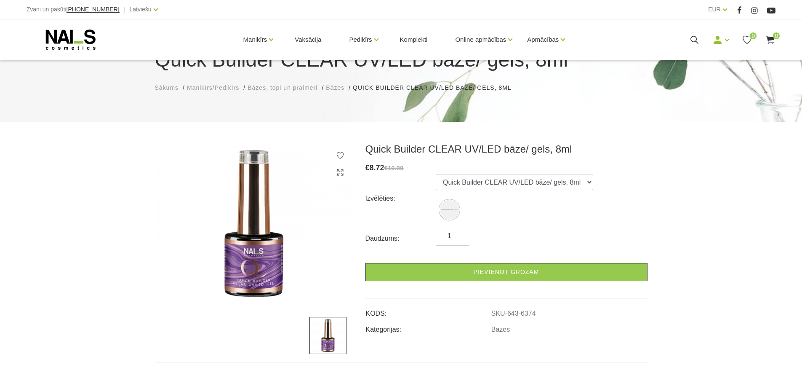
scroll to position [84, 0]
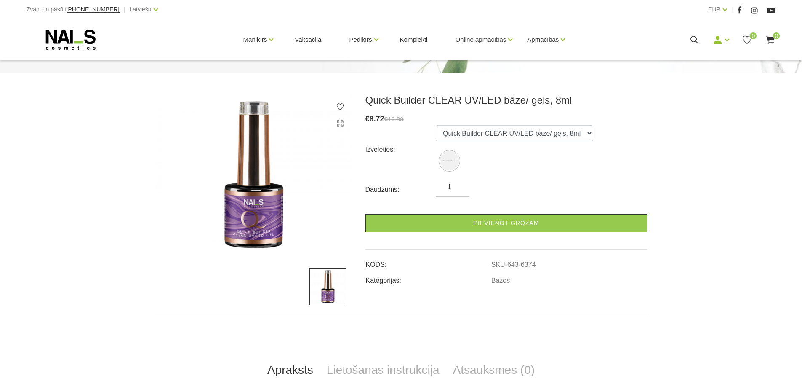
click at [325, 287] on img at bounding box center [327, 286] width 37 height 37
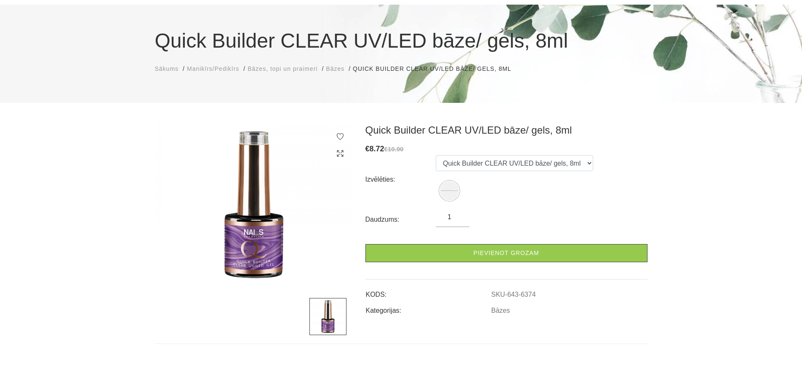
scroll to position [0, 0]
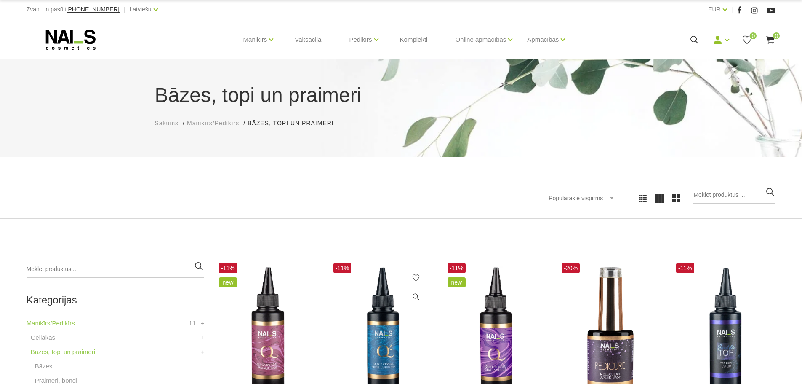
scroll to position [3, 0]
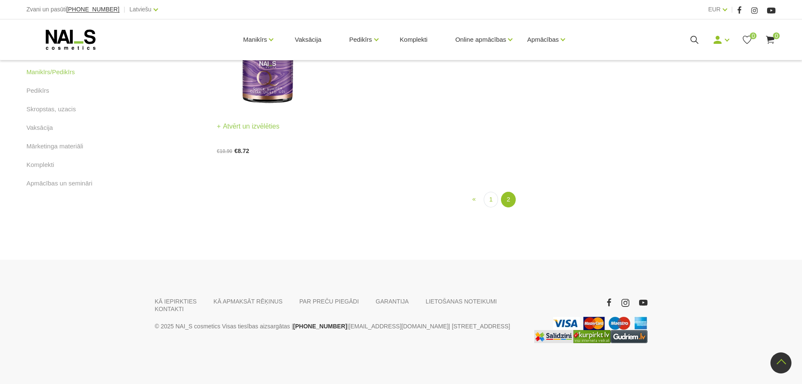
scroll to position [500, 0]
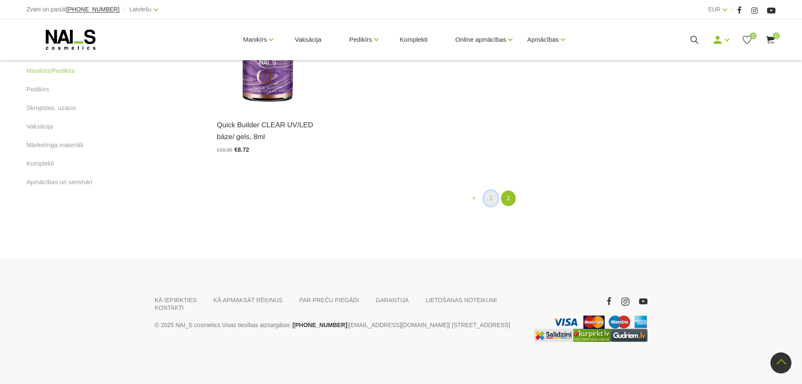
click at [494, 199] on link "1" at bounding box center [491, 198] width 14 height 16
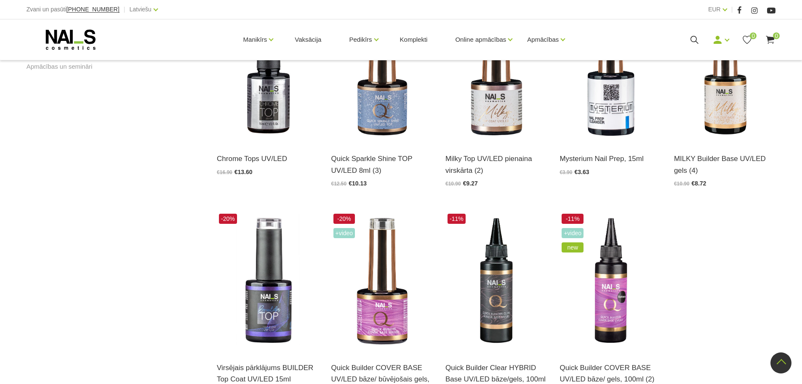
scroll to position [635, 0]
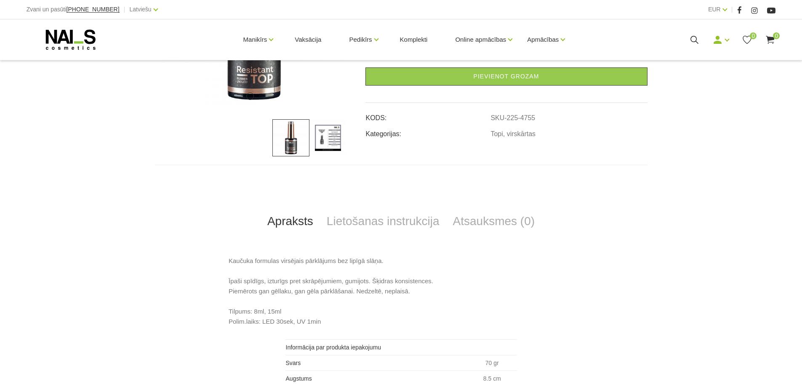
scroll to position [253, 0]
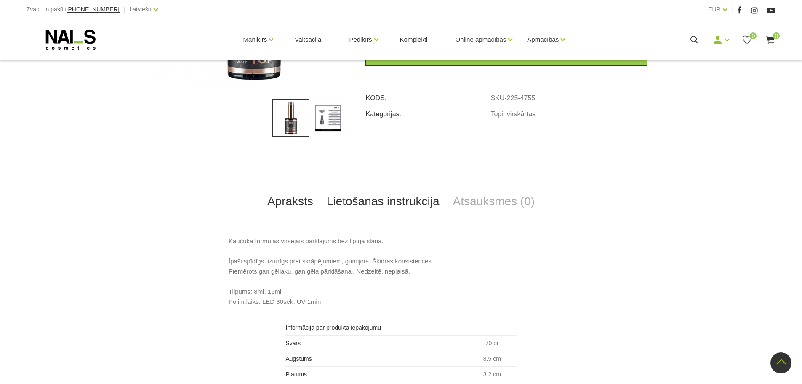
click at [375, 205] on link "Lietošanas instrukcija" at bounding box center [383, 201] width 126 height 28
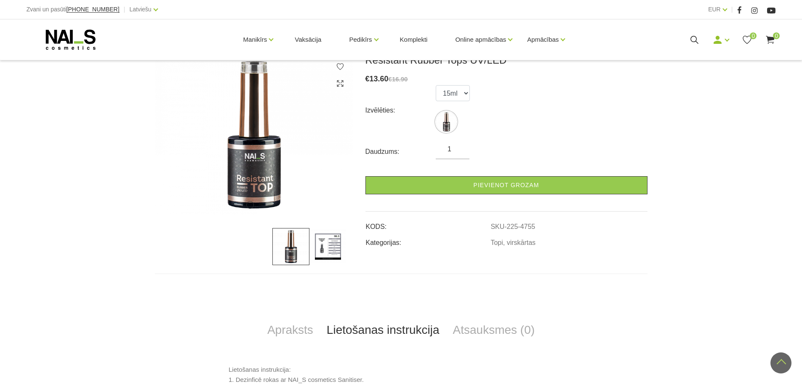
scroll to position [84, 0]
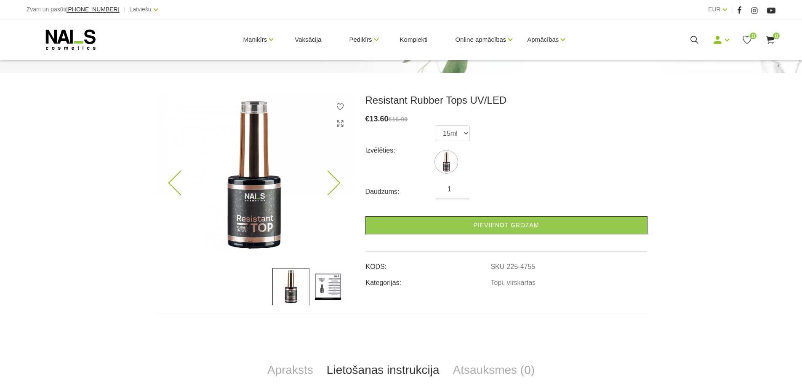
click at [338, 179] on img at bounding box center [254, 174] width 198 height 161
click at [171, 181] on icon at bounding box center [180, 183] width 25 height 25
click at [251, 204] on img at bounding box center [254, 174] width 198 height 161
click at [331, 288] on img at bounding box center [327, 286] width 37 height 37
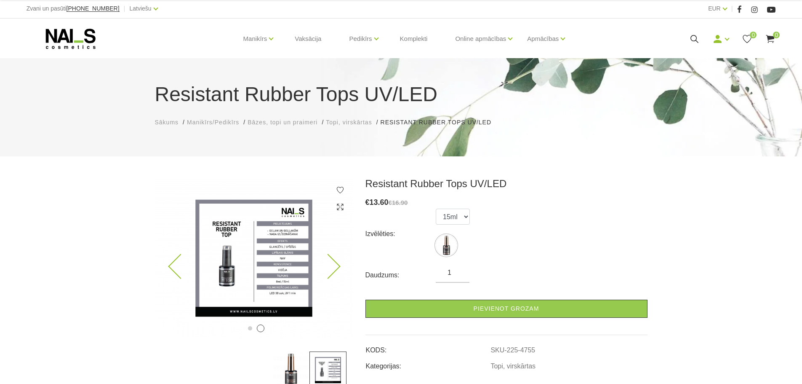
scroll to position [0, 0]
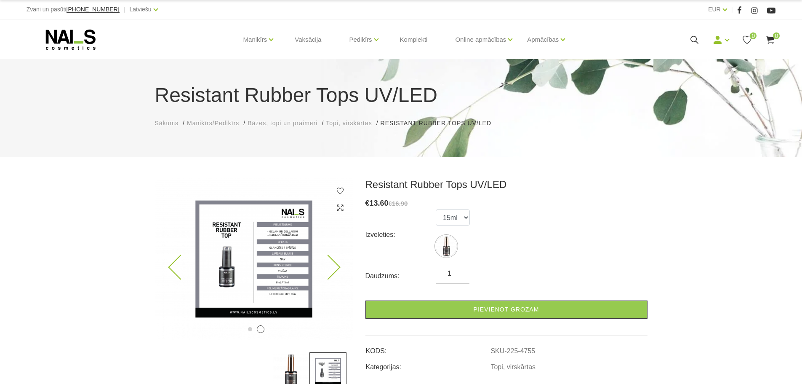
click at [271, 260] on img at bounding box center [254, 258] width 198 height 161
click at [273, 248] on img at bounding box center [254, 258] width 198 height 161
click at [274, 247] on img at bounding box center [254, 258] width 198 height 161
click at [273, 244] on img at bounding box center [254, 258] width 198 height 161
click at [310, 276] on img at bounding box center [254, 258] width 198 height 161
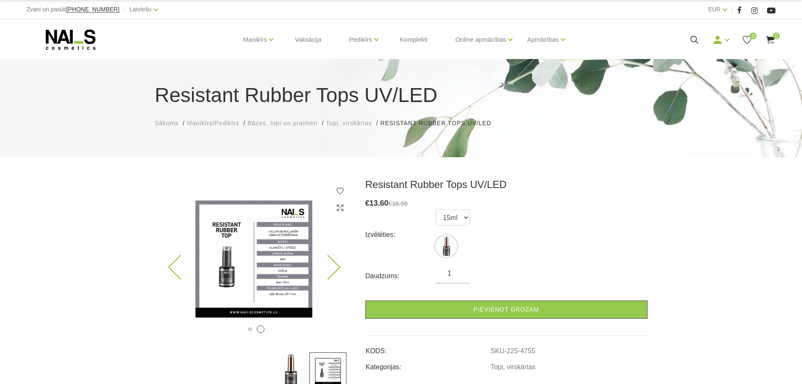
click at [261, 243] on img at bounding box center [254, 258] width 198 height 161
click at [174, 265] on icon at bounding box center [180, 267] width 25 height 25
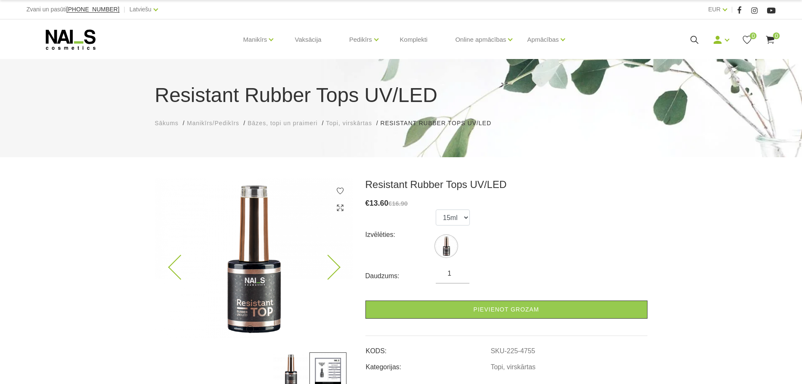
drag, startPoint x: 339, startPoint y: 265, endPoint x: 338, endPoint y: 269, distance: 4.7
click at [338, 269] on icon at bounding box center [327, 267] width 25 height 25
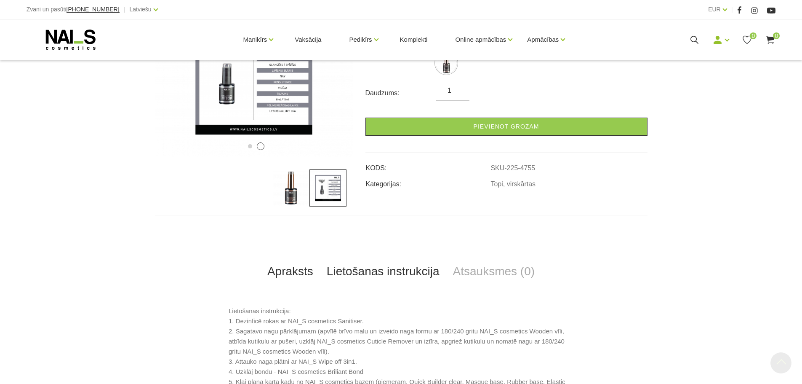
scroll to position [211, 0]
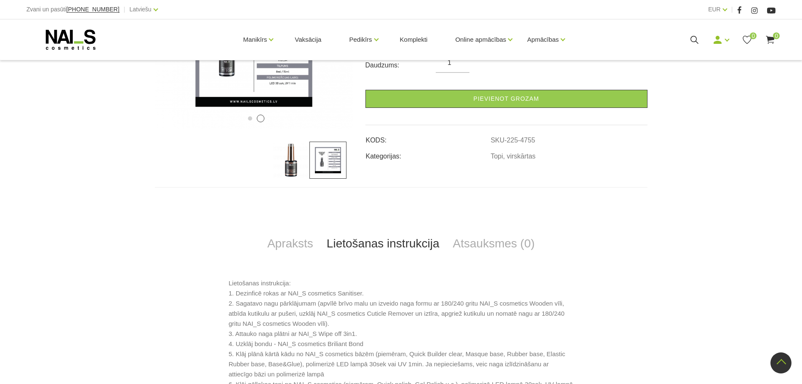
click at [328, 160] on img at bounding box center [327, 159] width 37 height 37
click at [328, 162] on img at bounding box center [327, 159] width 37 height 37
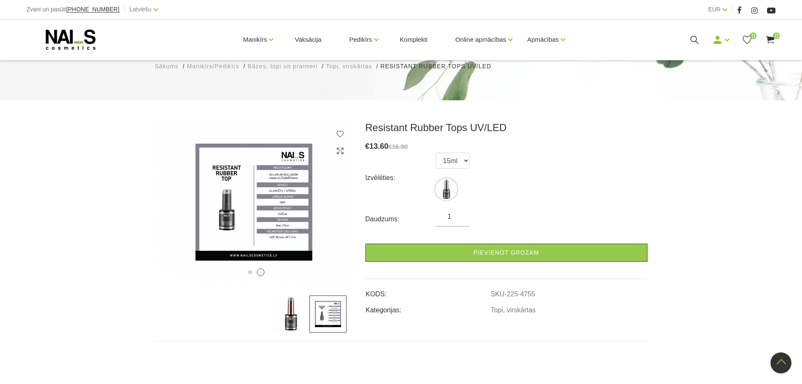
scroll to position [42, 0]
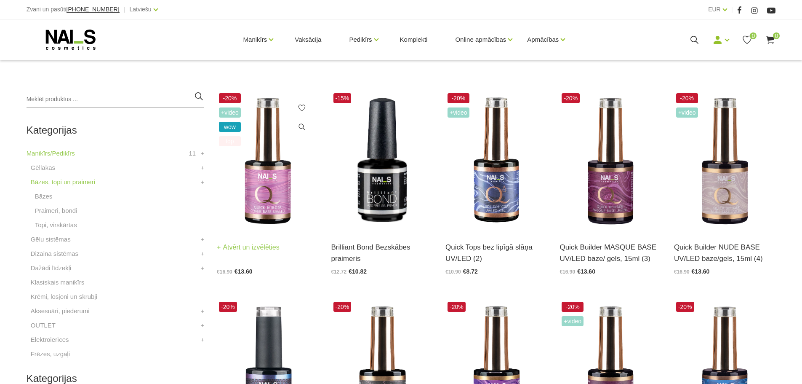
scroll to position [172, 0]
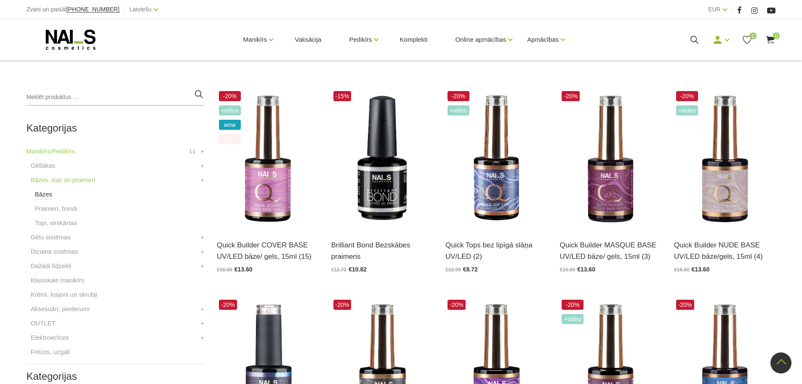
click at [44, 193] on link "Bāzes" at bounding box center [44, 194] width 18 height 10
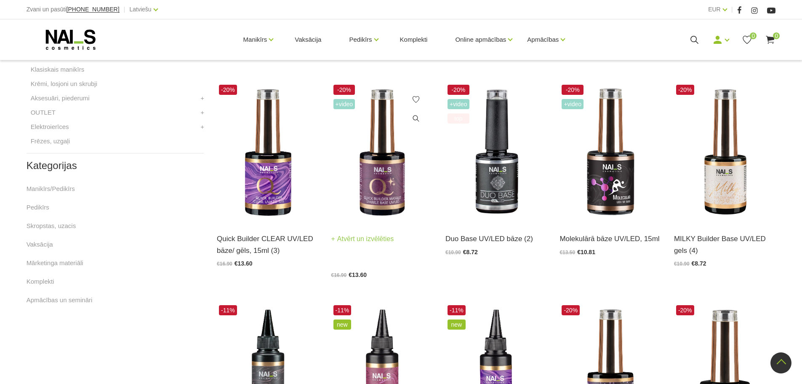
scroll to position [421, 0]
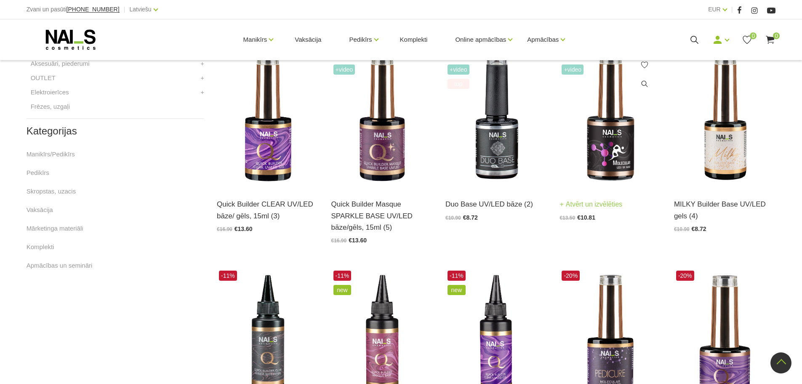
click at [591, 204] on link "Atvērt un izvēlēties" at bounding box center [591, 204] width 63 height 12
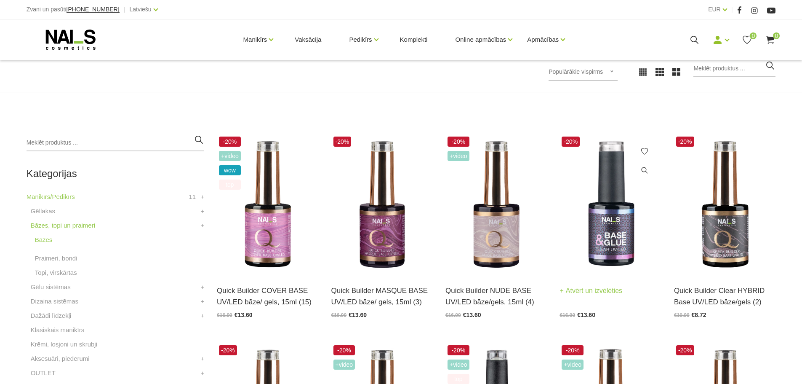
scroll to position [130, 0]
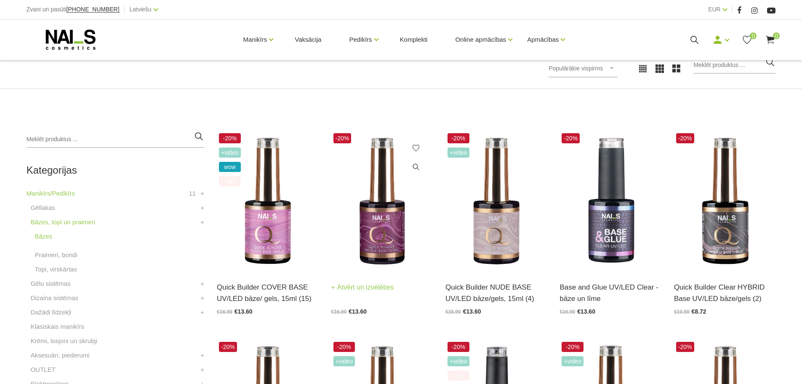
click at [376, 238] on img at bounding box center [381, 201] width 101 height 140
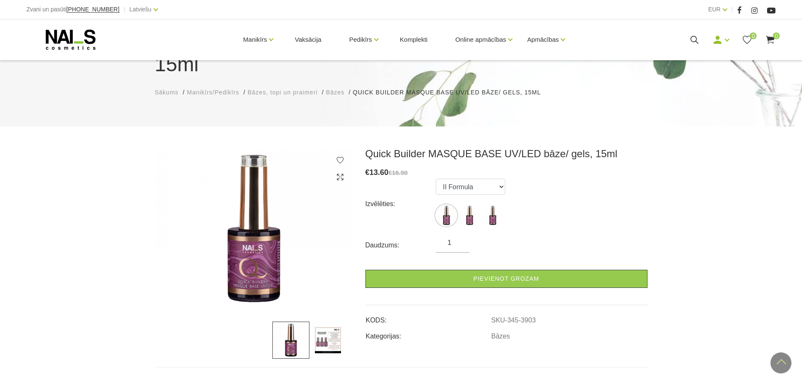
scroll to position [42, 0]
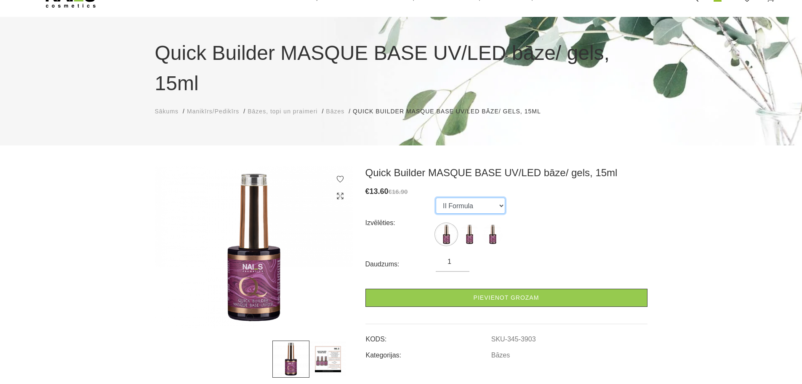
click at [503, 197] on select "II Formula I Formula Original Formula" at bounding box center [470, 205] width 69 height 16
click at [471, 224] on img at bounding box center [469, 234] width 21 height 21
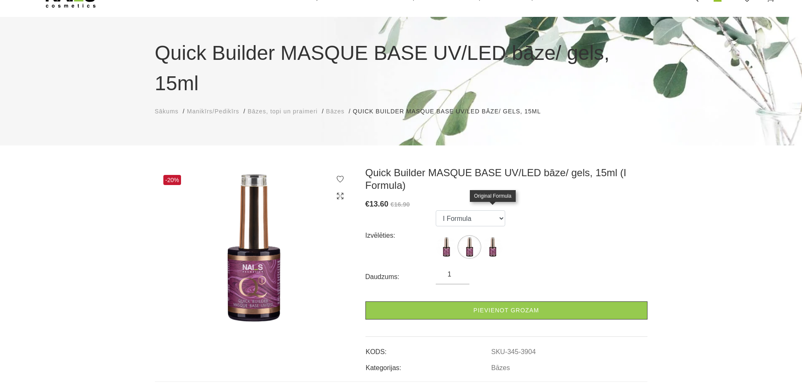
click at [493, 236] on img at bounding box center [492, 246] width 21 height 21
click at [444, 236] on img at bounding box center [446, 246] width 21 height 21
click at [471, 236] on img at bounding box center [469, 246] width 21 height 21
click at [495, 236] on img at bounding box center [492, 246] width 21 height 21
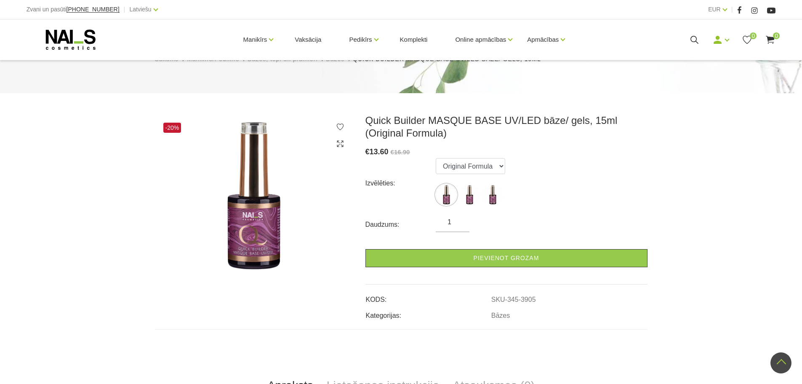
scroll to position [84, 0]
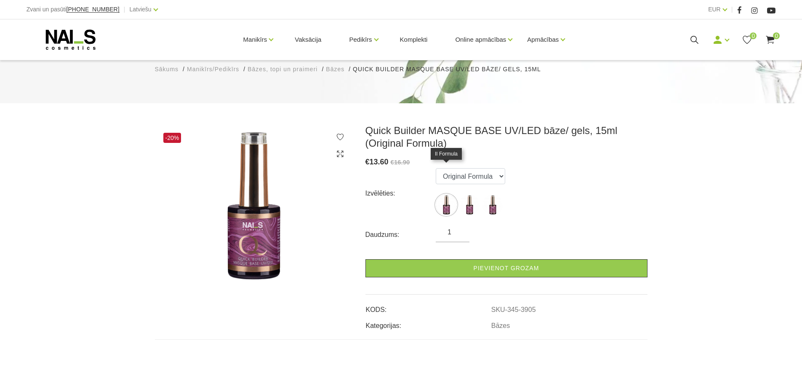
click at [448, 194] on img at bounding box center [446, 204] width 21 height 21
click at [473, 194] on img at bounding box center [469, 204] width 21 height 21
click at [495, 194] on img at bounding box center [492, 204] width 21 height 21
click at [447, 194] on img at bounding box center [446, 204] width 21 height 21
select select "3903"
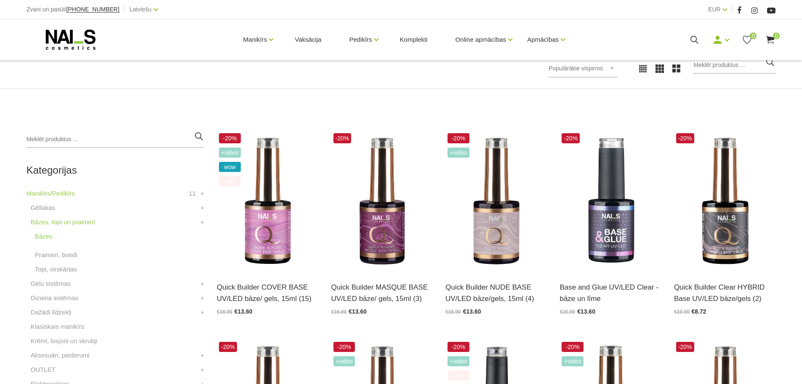
scroll to position [172, 0]
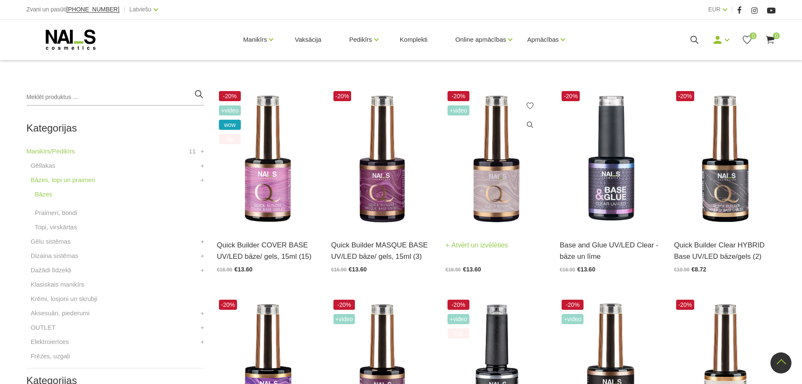
click at [506, 205] on img at bounding box center [495, 159] width 101 height 140
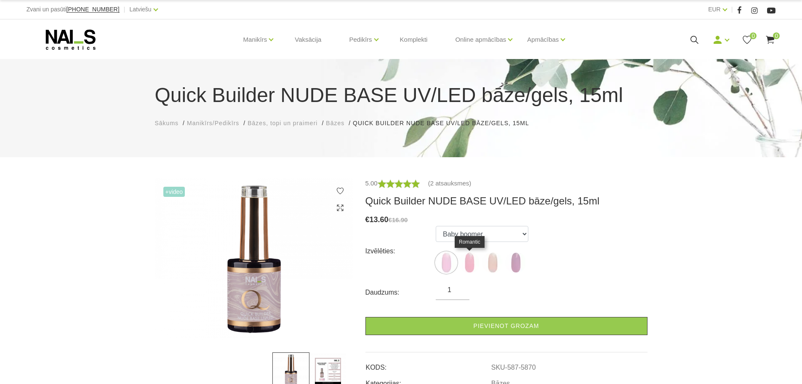
click at [469, 265] on img at bounding box center [469, 262] width 21 height 21
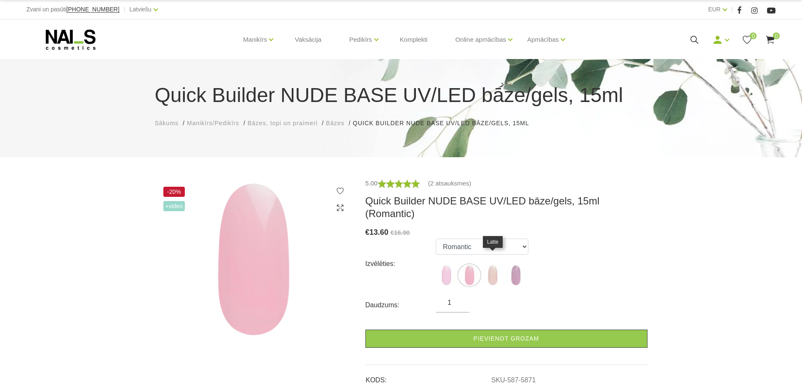
click at [493, 264] on img at bounding box center [492, 274] width 21 height 21
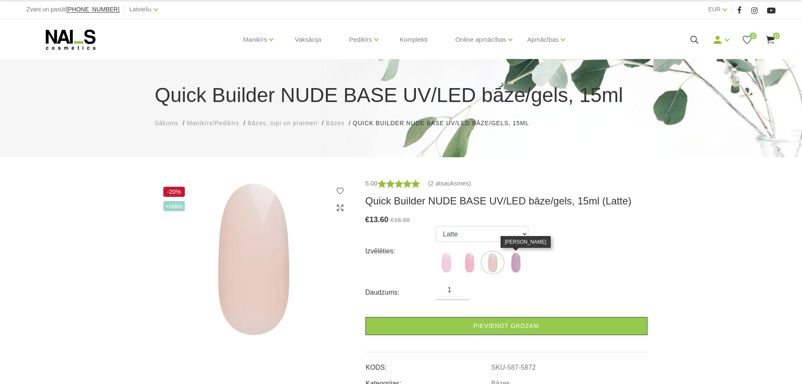
click at [515, 266] on img at bounding box center [515, 262] width 21 height 21
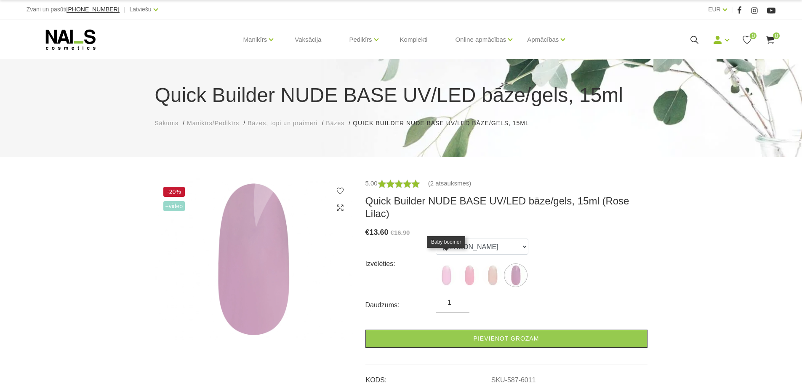
click at [446, 265] on img at bounding box center [446, 274] width 21 height 21
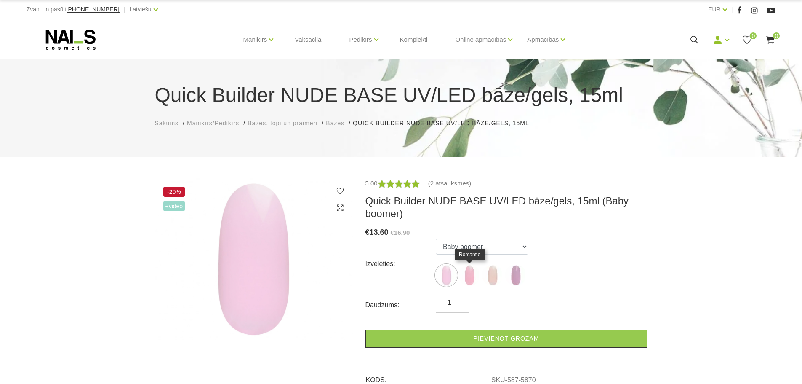
click at [471, 277] on img at bounding box center [469, 274] width 21 height 21
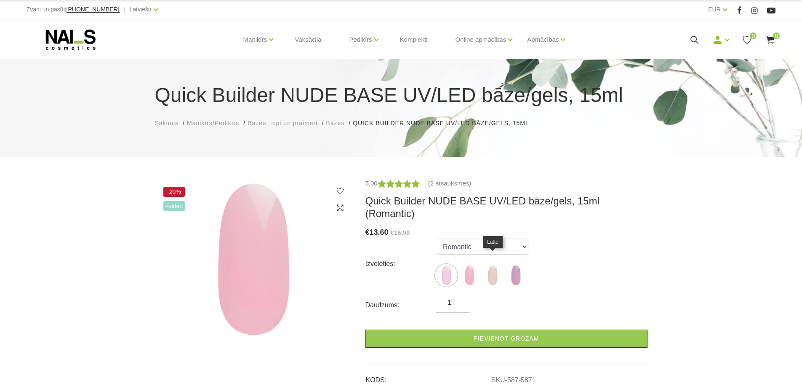
click at [491, 265] on img at bounding box center [492, 274] width 21 height 21
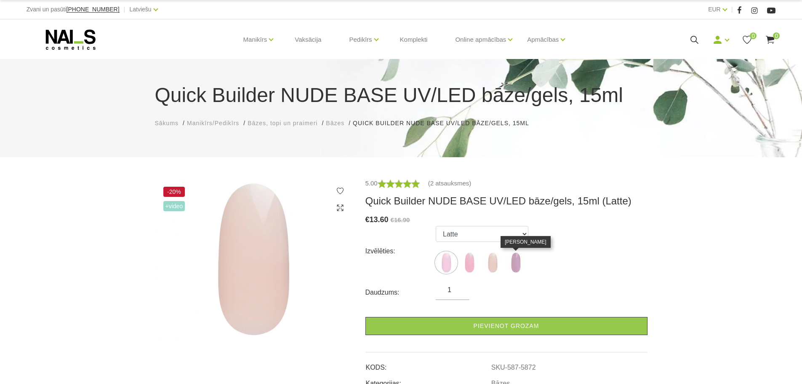
click at [517, 262] on img at bounding box center [515, 262] width 21 height 21
select select "6011"
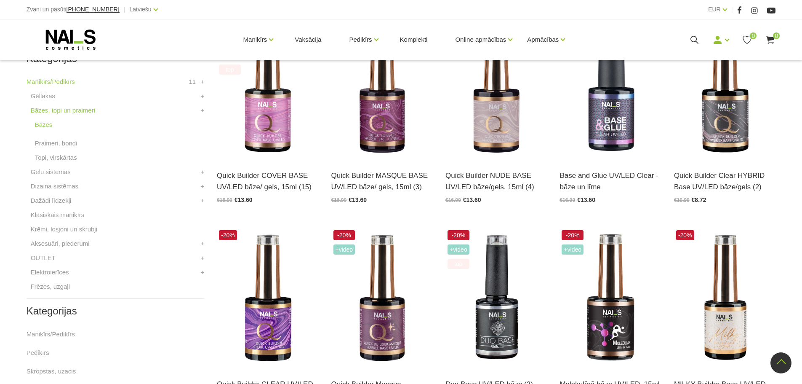
scroll to position [298, 0]
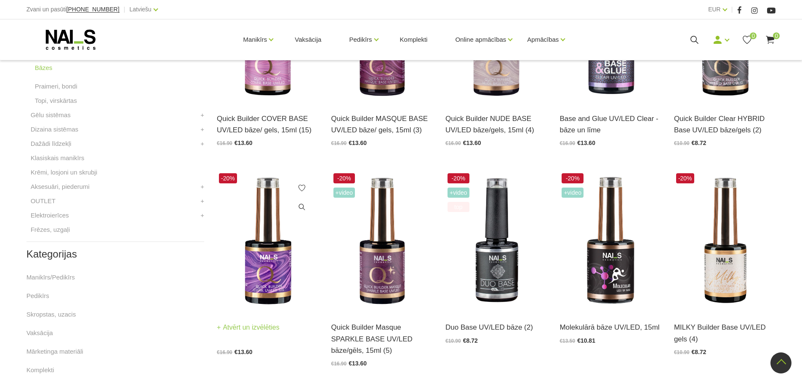
click at [267, 283] on img at bounding box center [267, 241] width 101 height 140
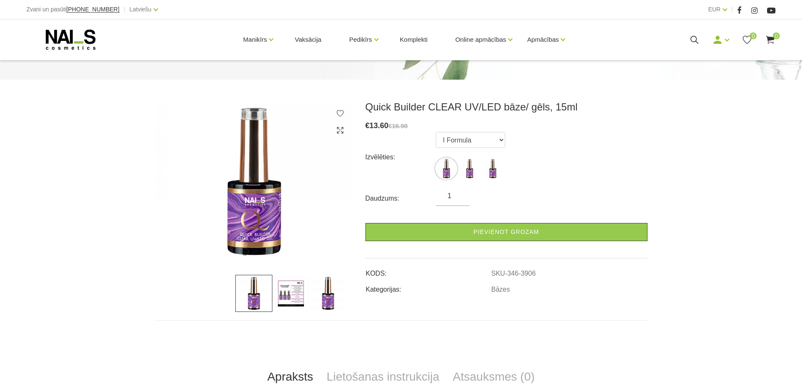
scroll to position [84, 0]
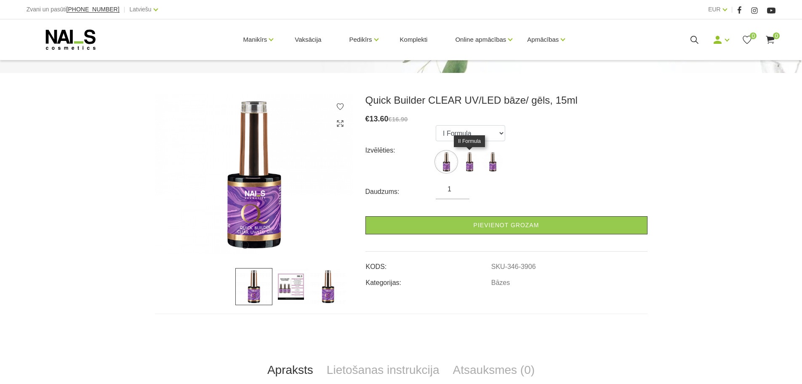
click at [471, 167] on img at bounding box center [469, 161] width 21 height 21
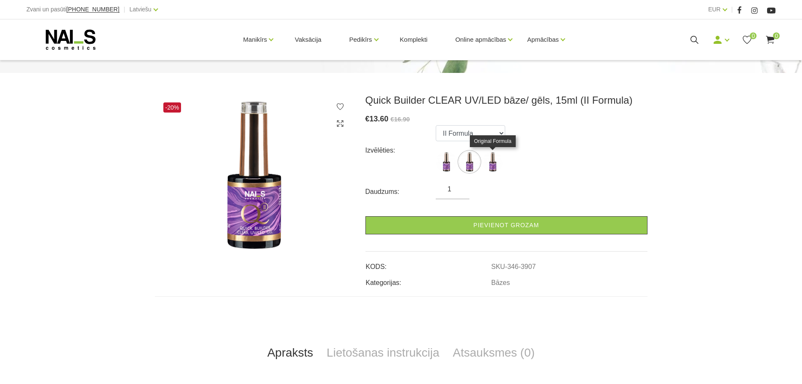
click at [490, 167] on img at bounding box center [492, 161] width 21 height 21
select select "3908"
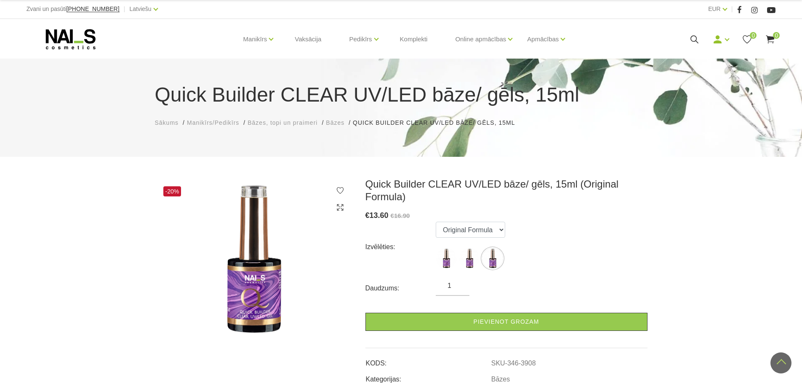
scroll to position [0, 0]
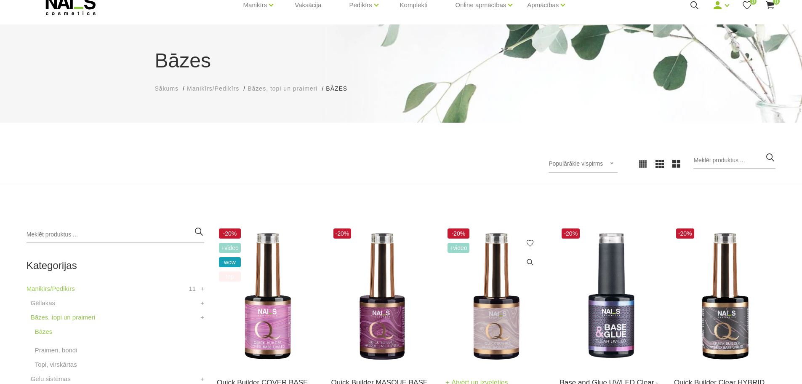
scroll to position [130, 0]
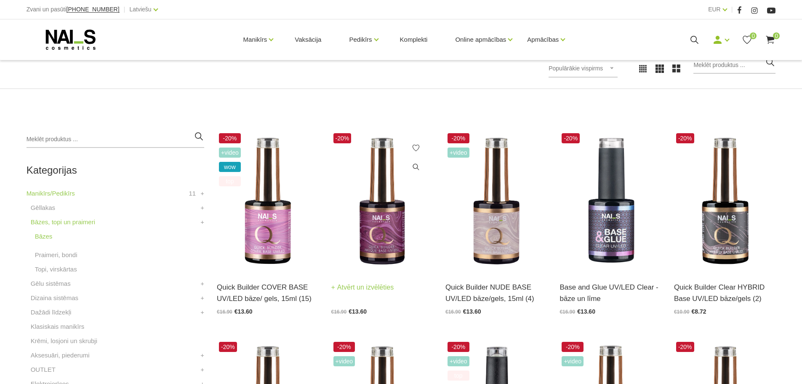
click at [381, 235] on img at bounding box center [381, 201] width 101 height 140
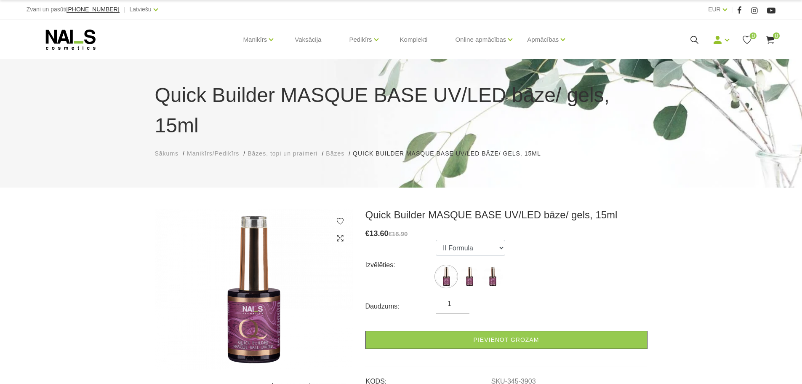
click at [470, 266] on img at bounding box center [469, 276] width 21 height 21
select select "3904"
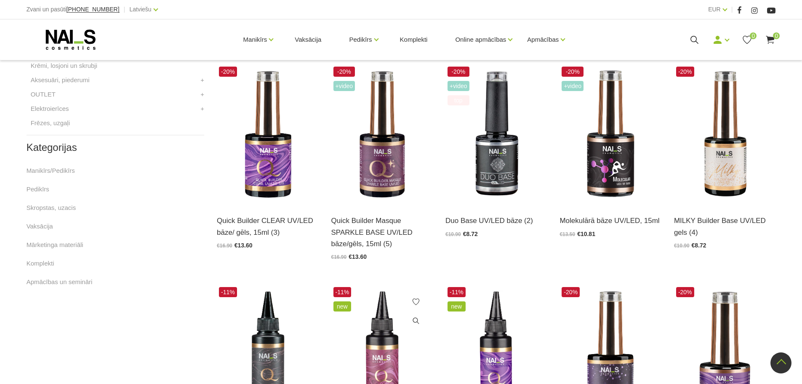
scroll to position [424, 0]
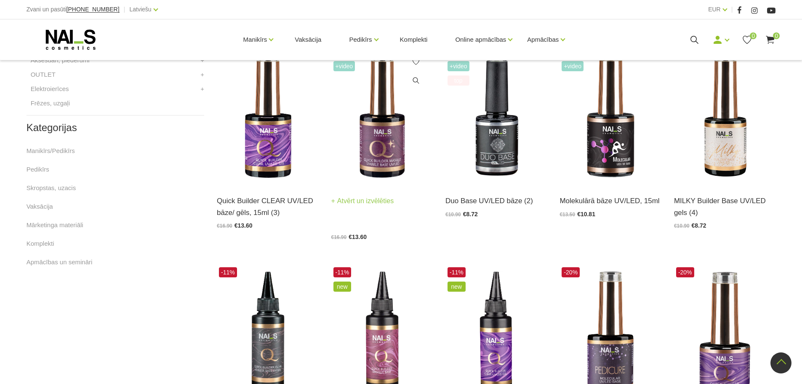
click at [381, 147] on img at bounding box center [381, 115] width 101 height 140
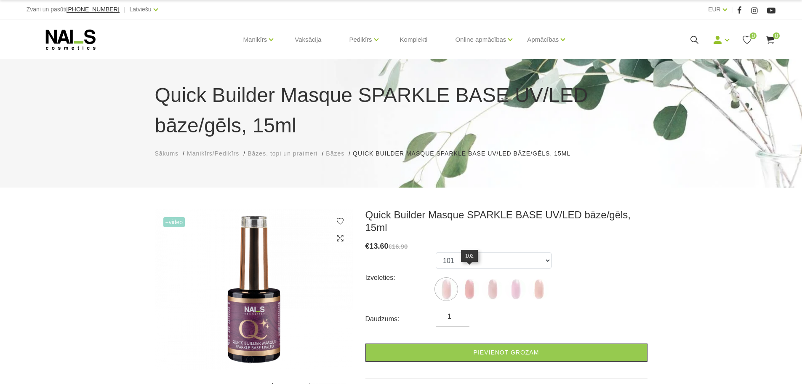
click at [472, 279] on img at bounding box center [469, 288] width 21 height 21
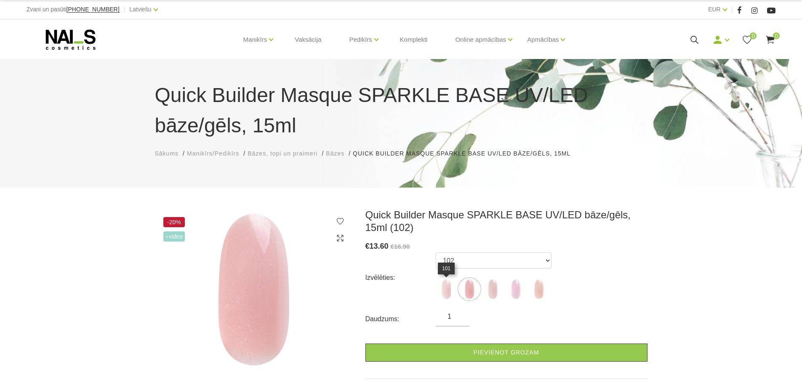
click at [445, 288] on img at bounding box center [446, 288] width 21 height 21
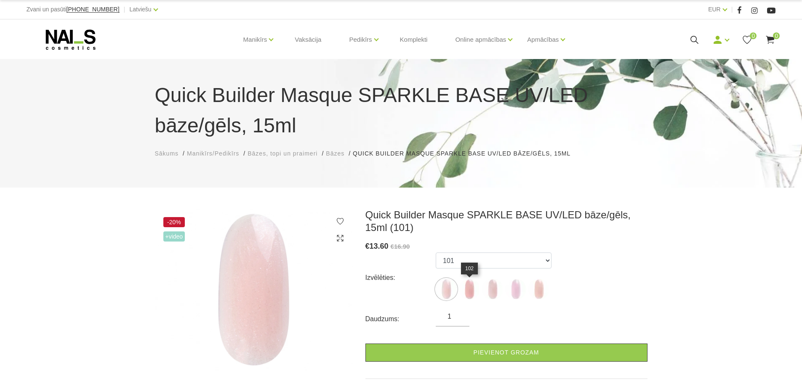
click at [471, 288] on img at bounding box center [469, 288] width 21 height 21
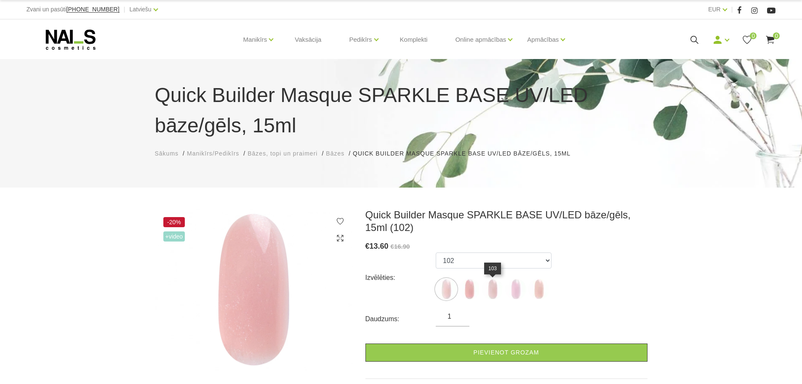
click at [494, 286] on img at bounding box center [492, 288] width 21 height 21
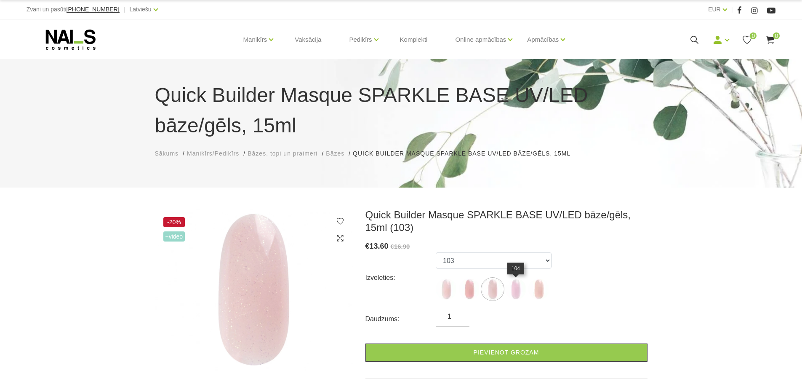
click at [514, 290] on img at bounding box center [515, 288] width 21 height 21
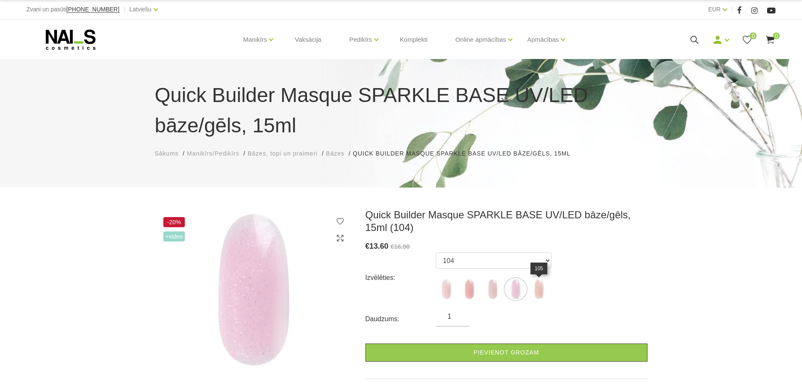
click at [538, 291] on img at bounding box center [538, 288] width 21 height 21
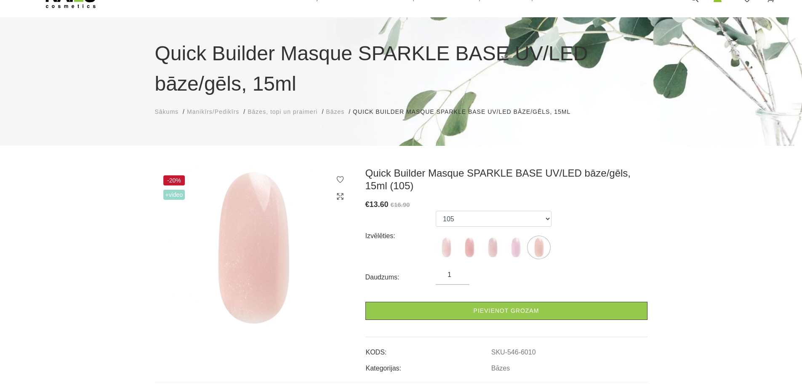
scroll to position [42, 0]
click at [447, 251] on img at bounding box center [446, 246] width 21 height 21
select select "5628"
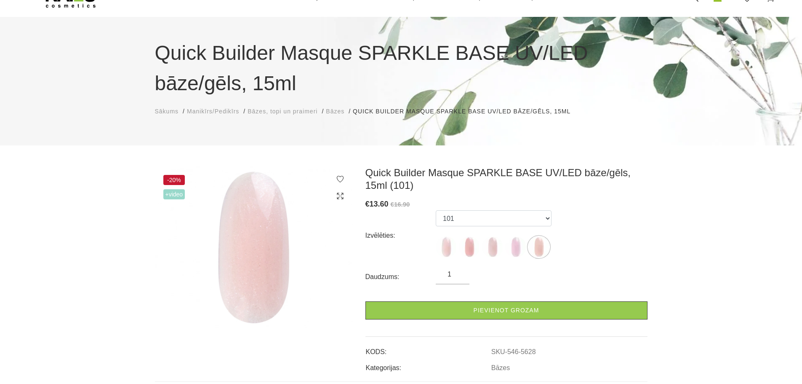
click at [176, 197] on span "+Video" at bounding box center [174, 194] width 22 height 10
click at [171, 191] on span "+Video" at bounding box center [174, 194] width 22 height 10
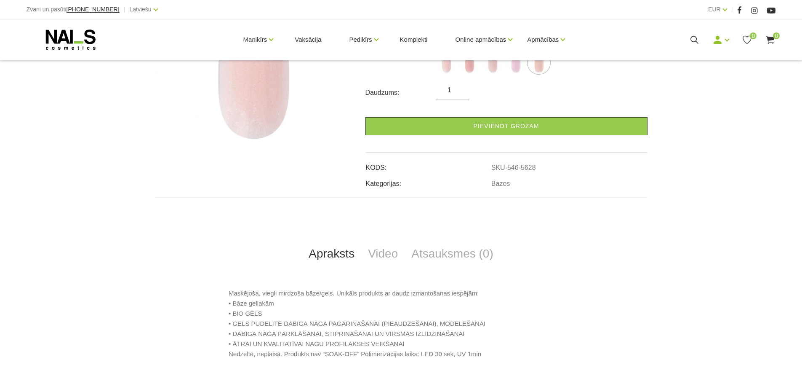
scroll to position [253, 0]
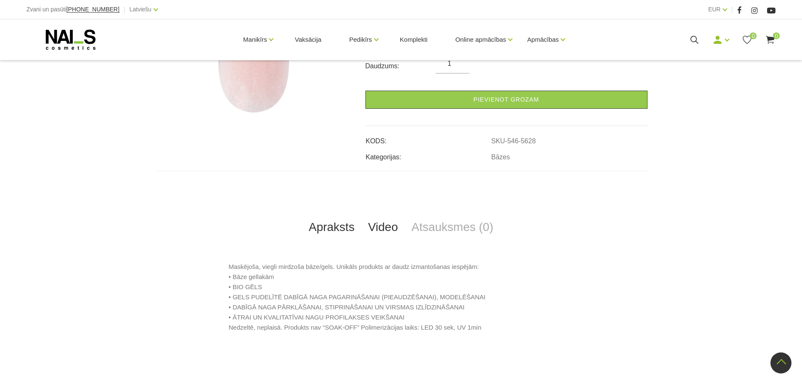
click at [390, 223] on link "Video" at bounding box center [382, 227] width 43 height 28
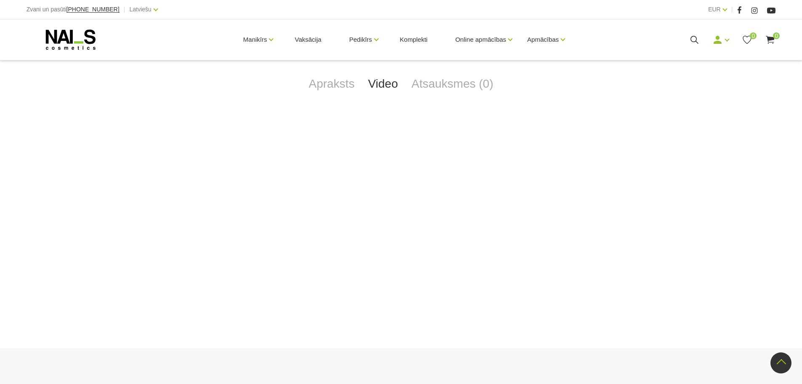
scroll to position [421, 0]
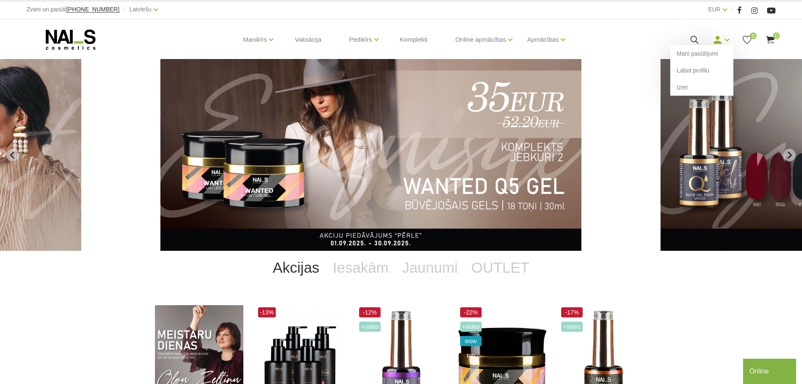
click at [722, 41] on icon at bounding box center [717, 40] width 11 height 11
click at [683, 89] on link "Iziet" at bounding box center [701, 87] width 63 height 17
